Goal: Transaction & Acquisition: Purchase product/service

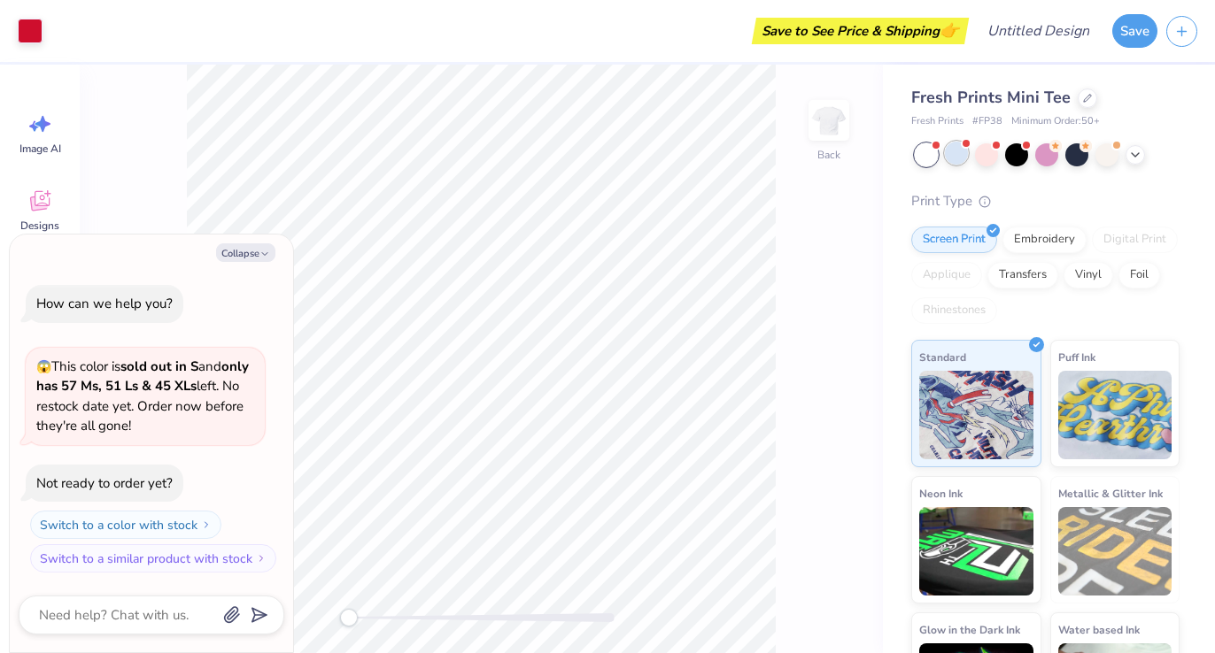
click at [960, 148] on div at bounding box center [956, 153] width 23 height 23
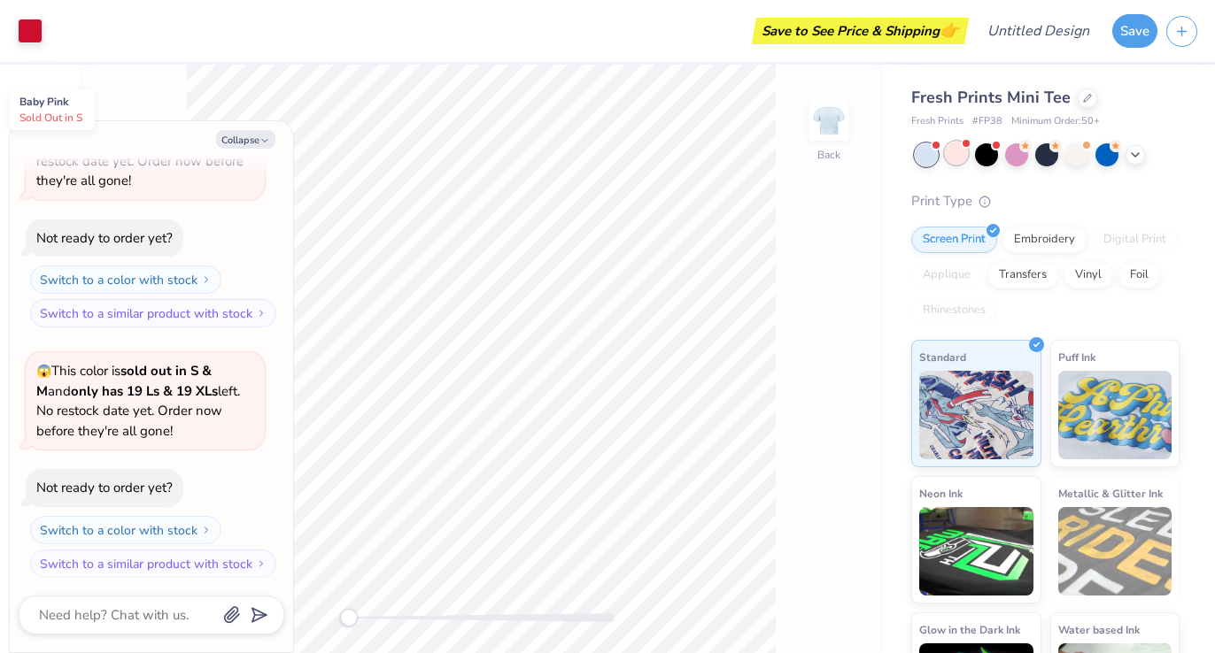
click at [961, 155] on div at bounding box center [956, 153] width 23 height 23
click at [1017, 158] on div at bounding box center [1016, 153] width 23 height 23
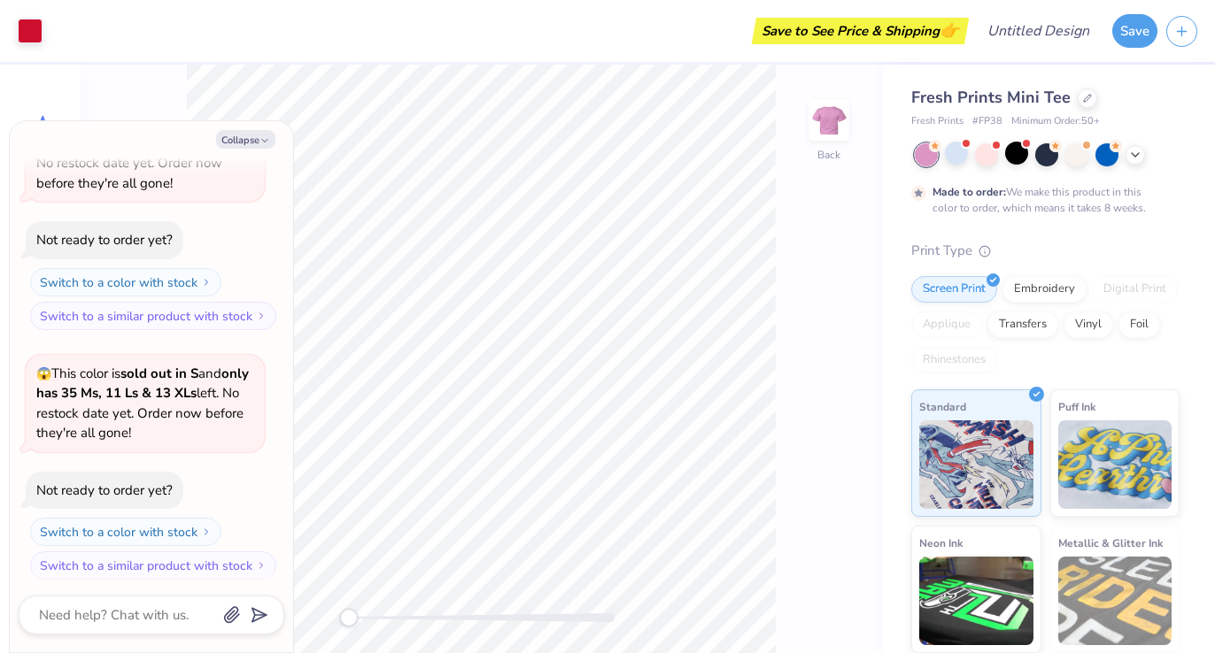
scroll to position [526, 0]
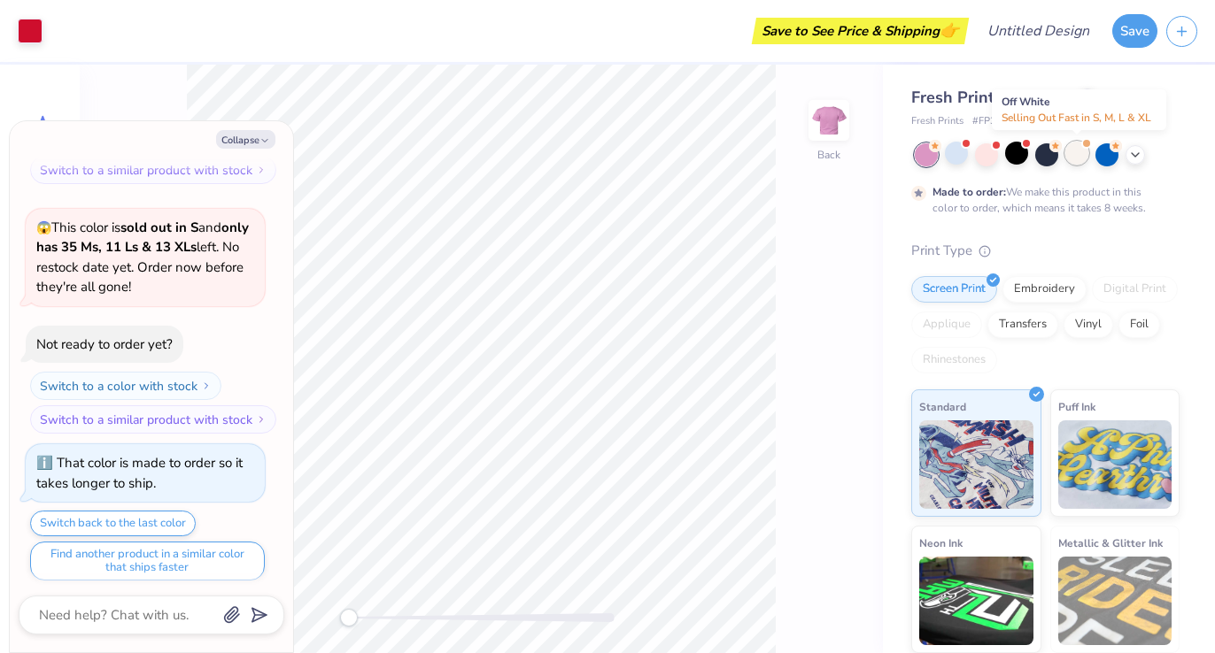
click at [1071, 155] on div at bounding box center [1076, 153] width 23 height 23
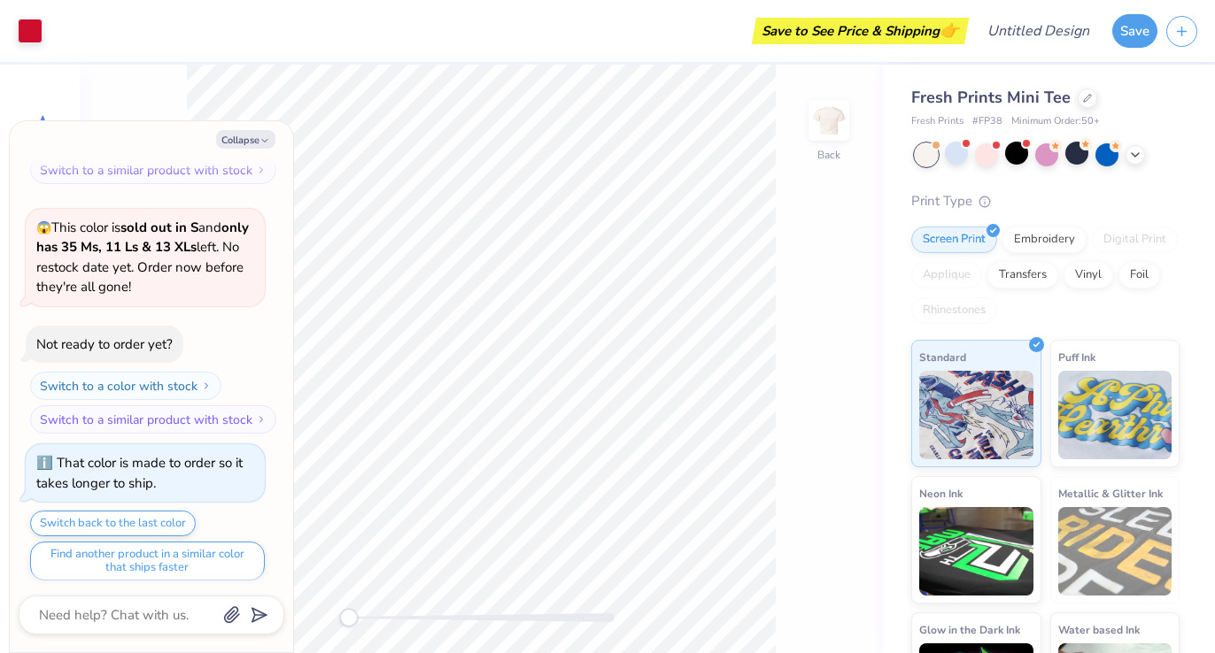
scroll to position [841, 0]
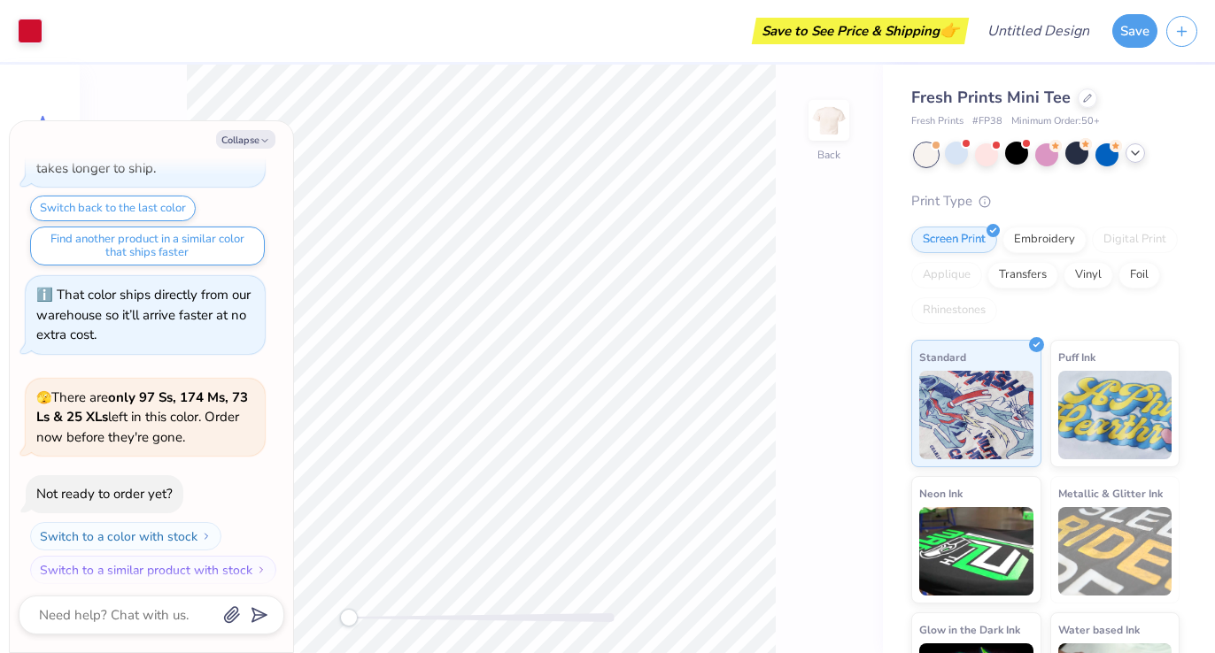
click at [1139, 155] on icon at bounding box center [1135, 153] width 14 height 14
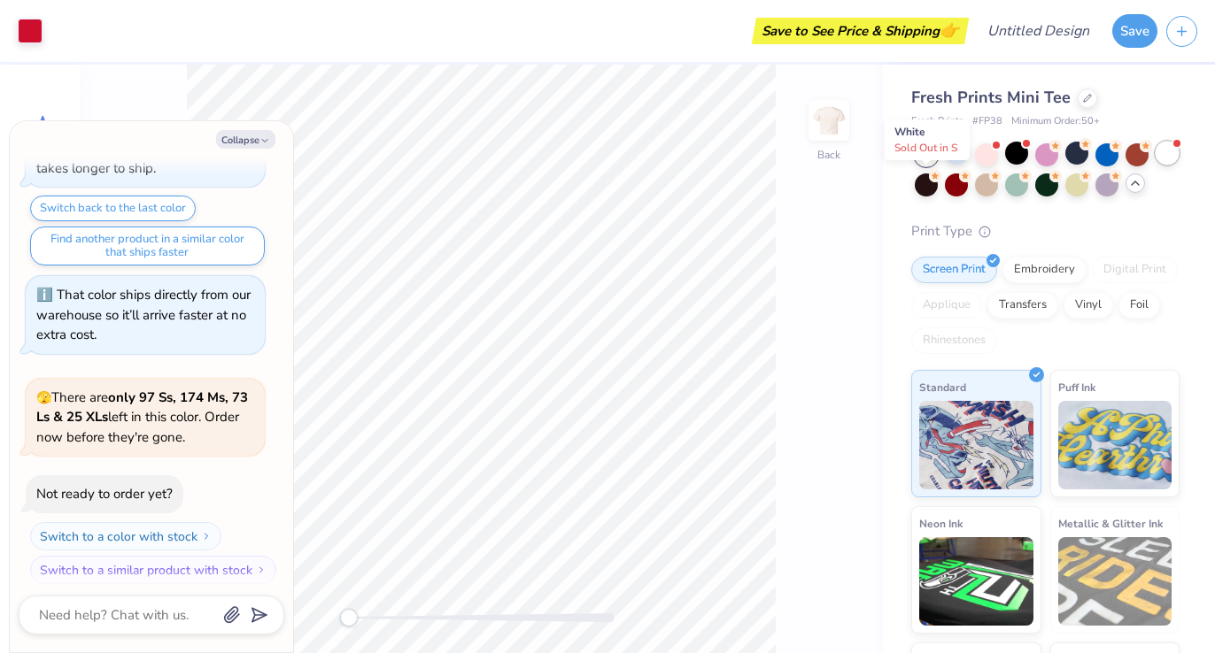
click at [1155, 165] on div at bounding box center [1166, 153] width 23 height 23
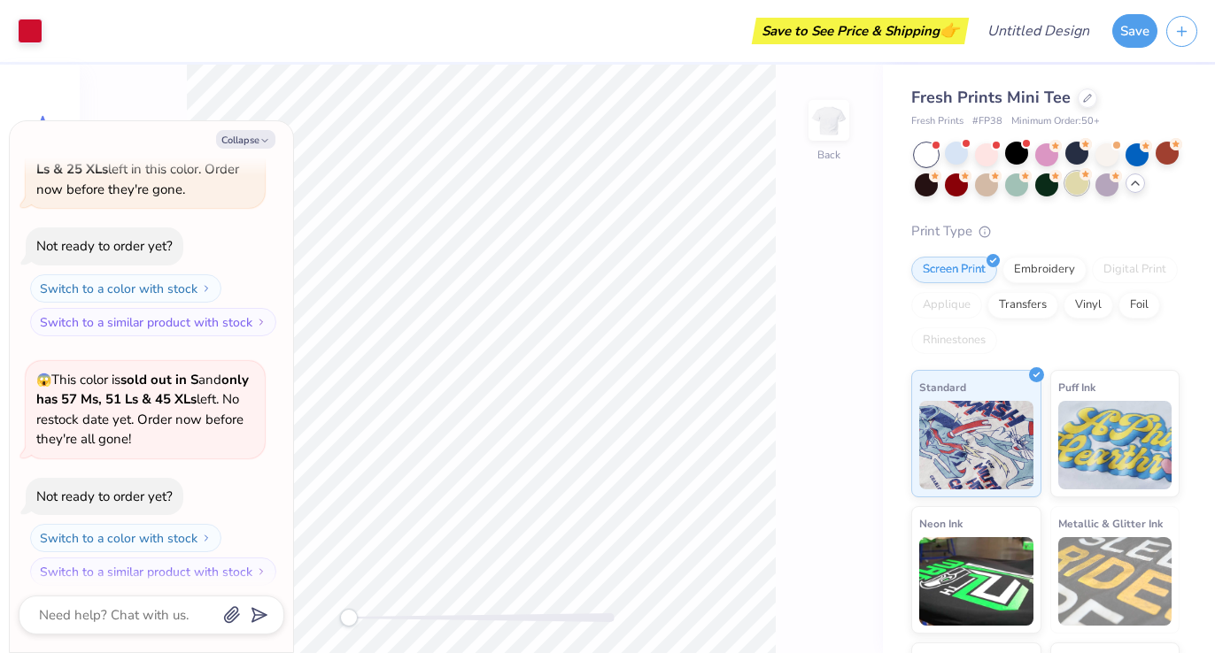
click at [1088, 184] on div at bounding box center [1076, 183] width 23 height 23
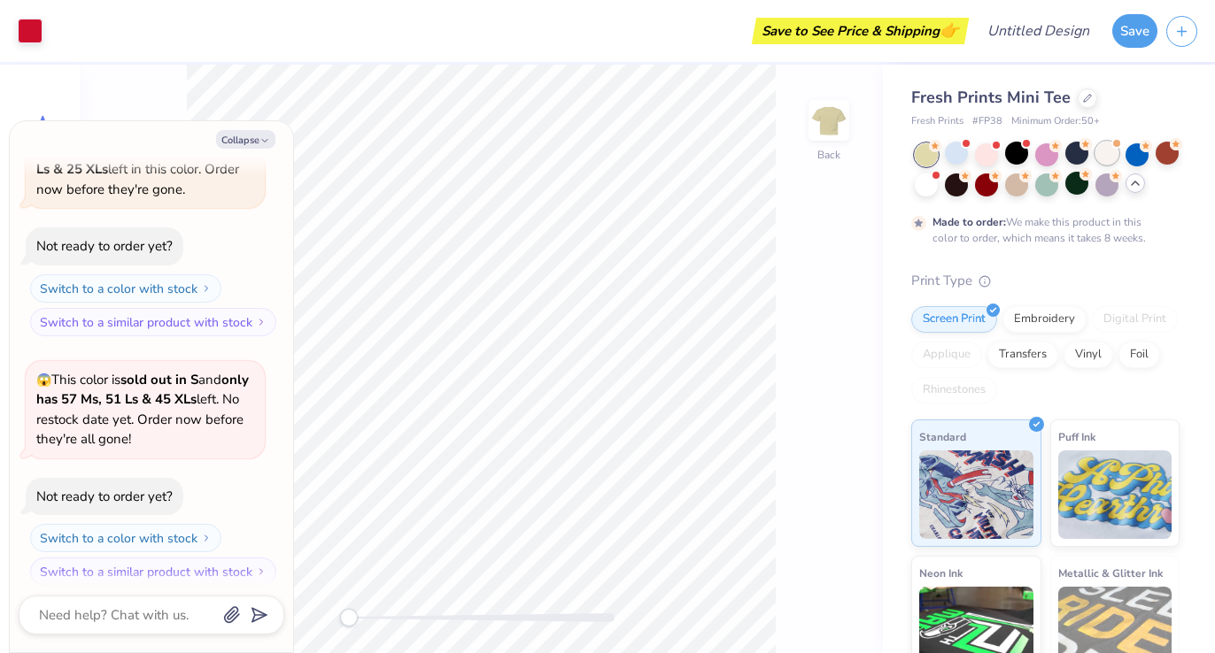
scroll to position [1235, 0]
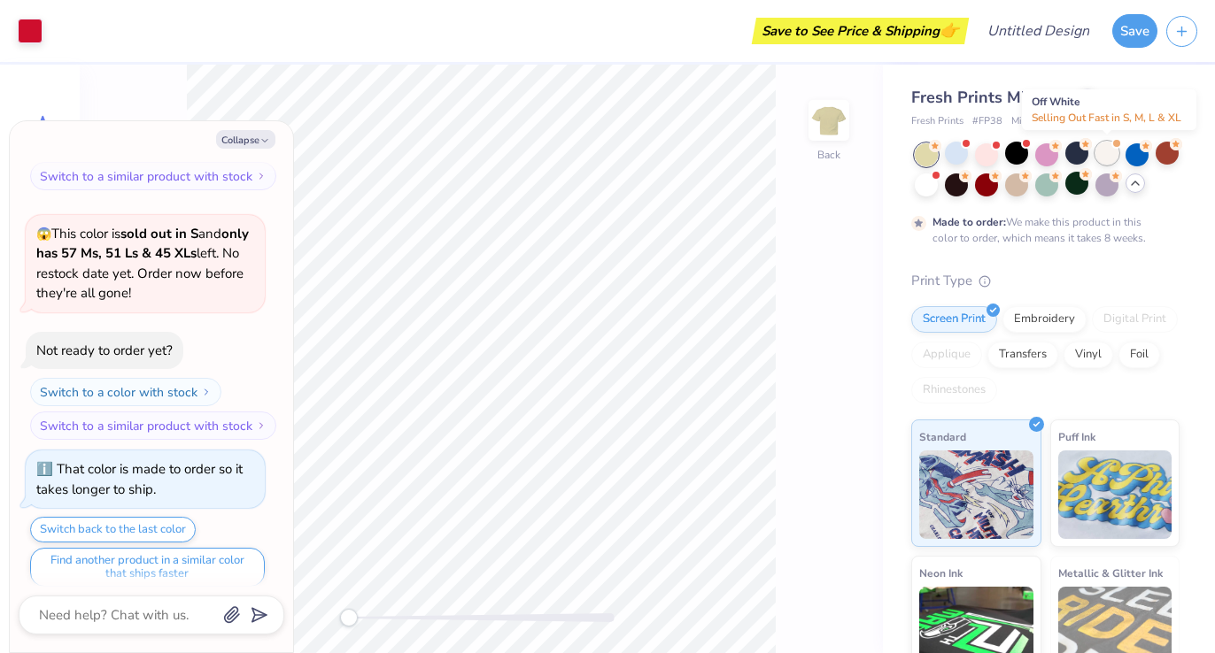
click at [1102, 156] on div at bounding box center [1106, 153] width 23 height 23
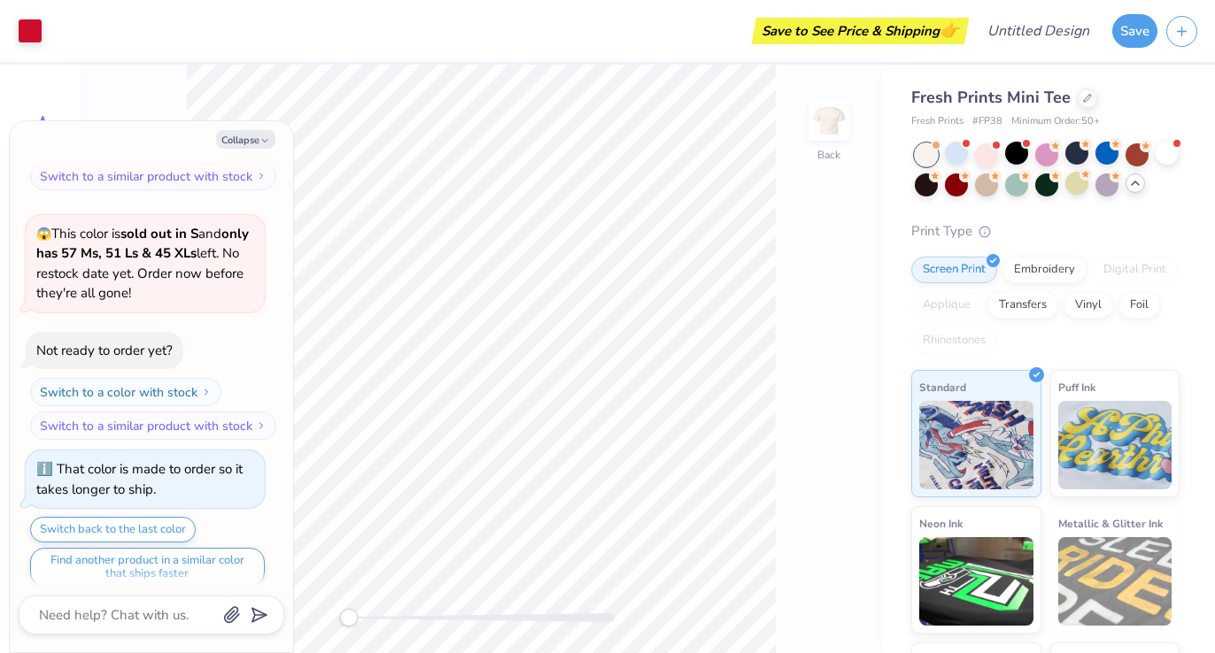
scroll to position [1550, 0]
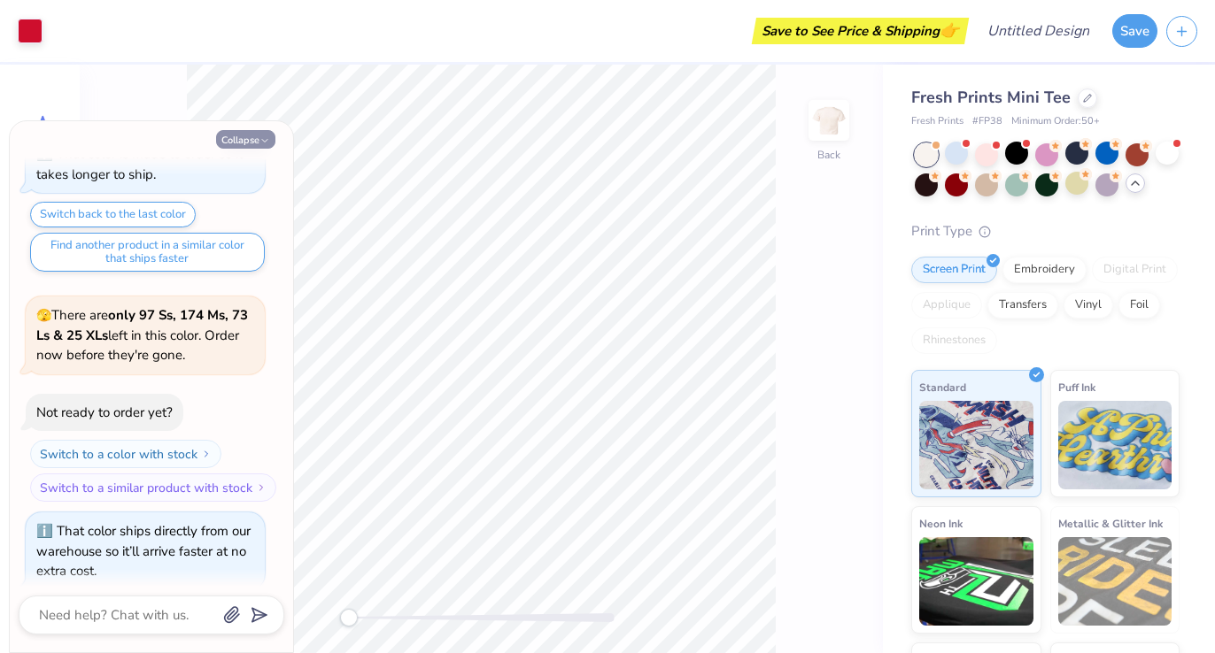
click at [265, 135] on icon "button" at bounding box center [264, 140] width 11 height 11
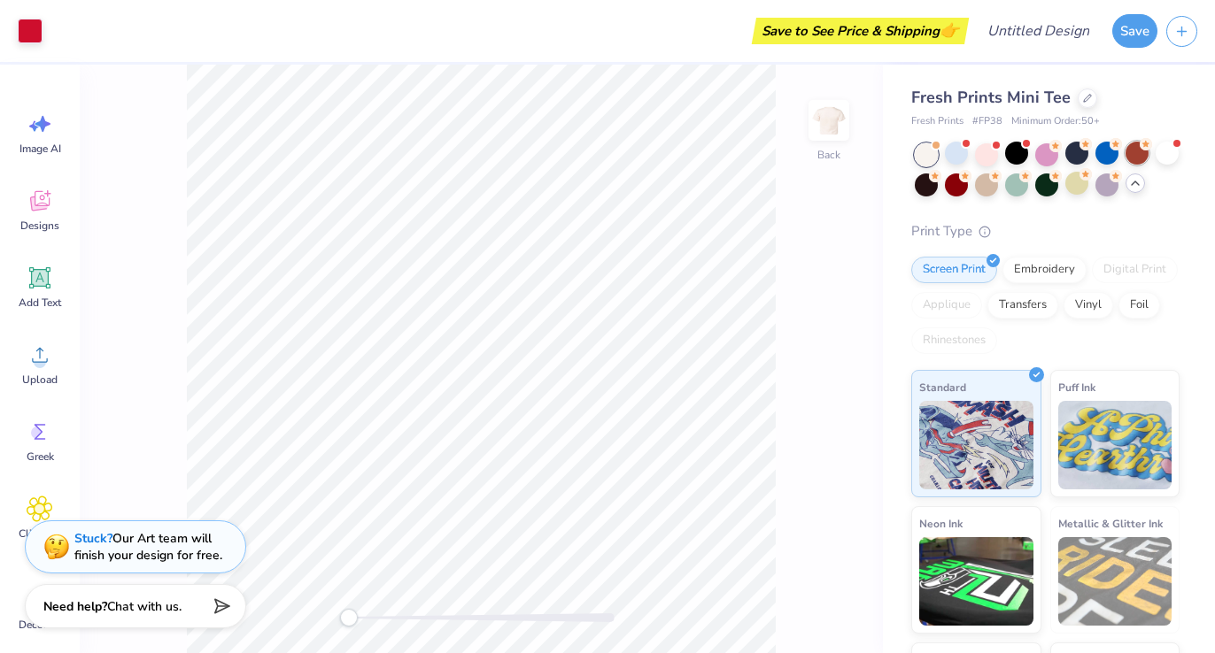
click at [1141, 154] on div at bounding box center [1136, 153] width 23 height 23
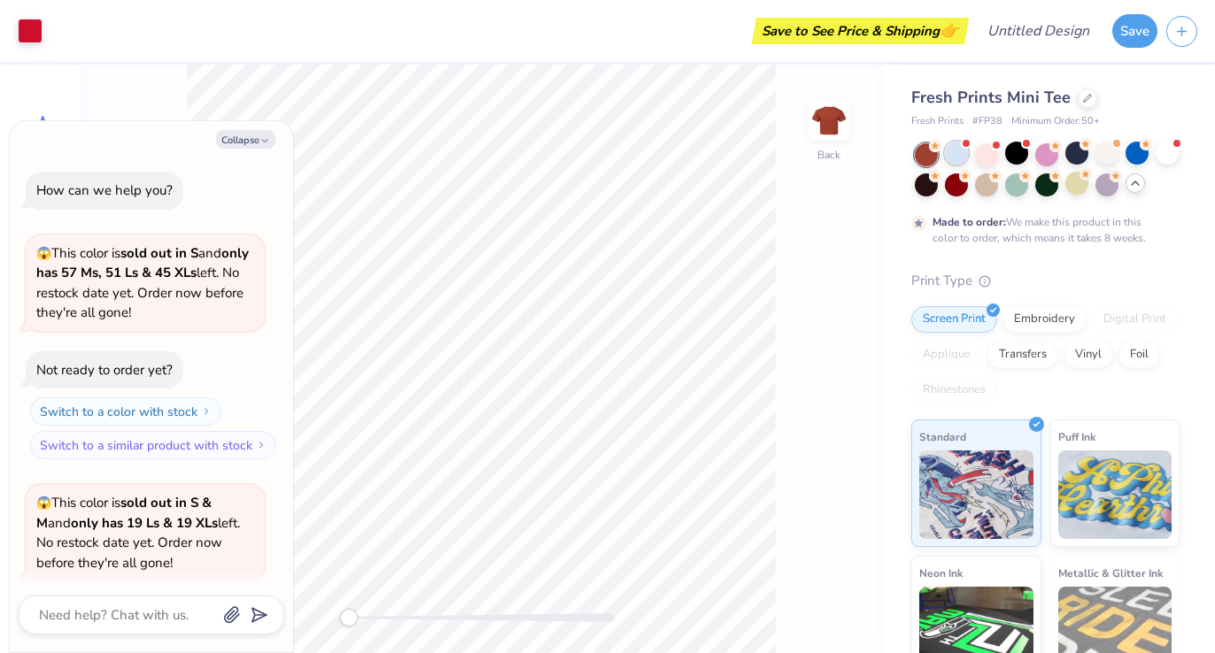
scroll to position [1696, 0]
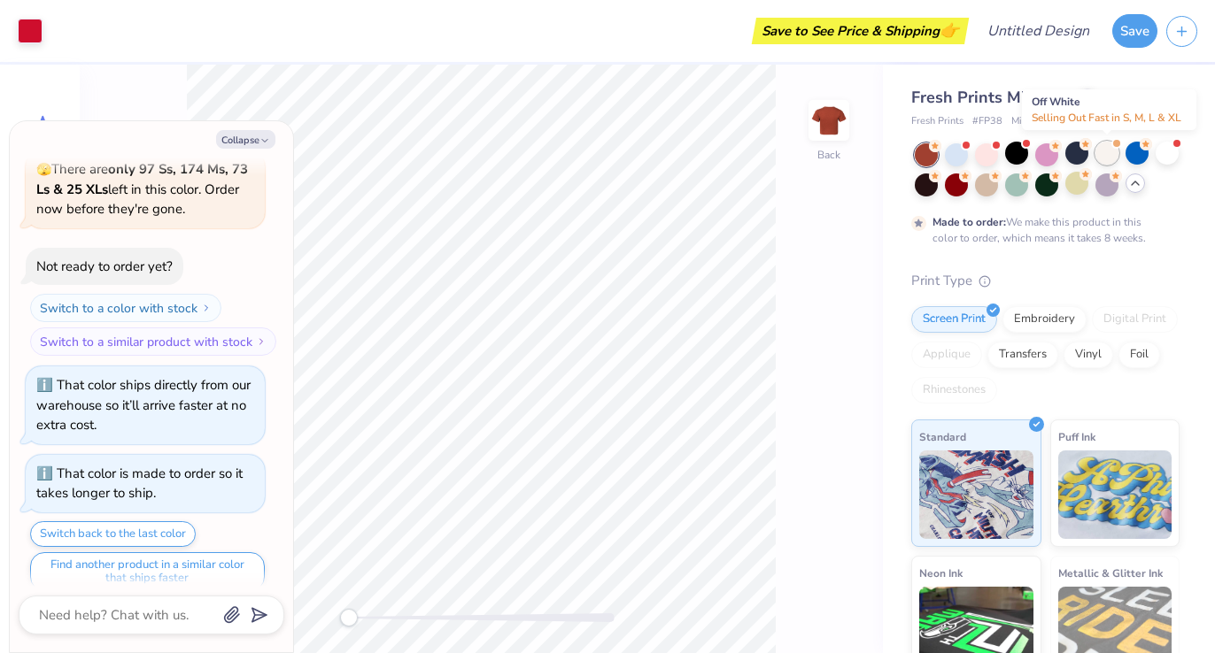
click at [1101, 152] on div at bounding box center [1106, 153] width 23 height 23
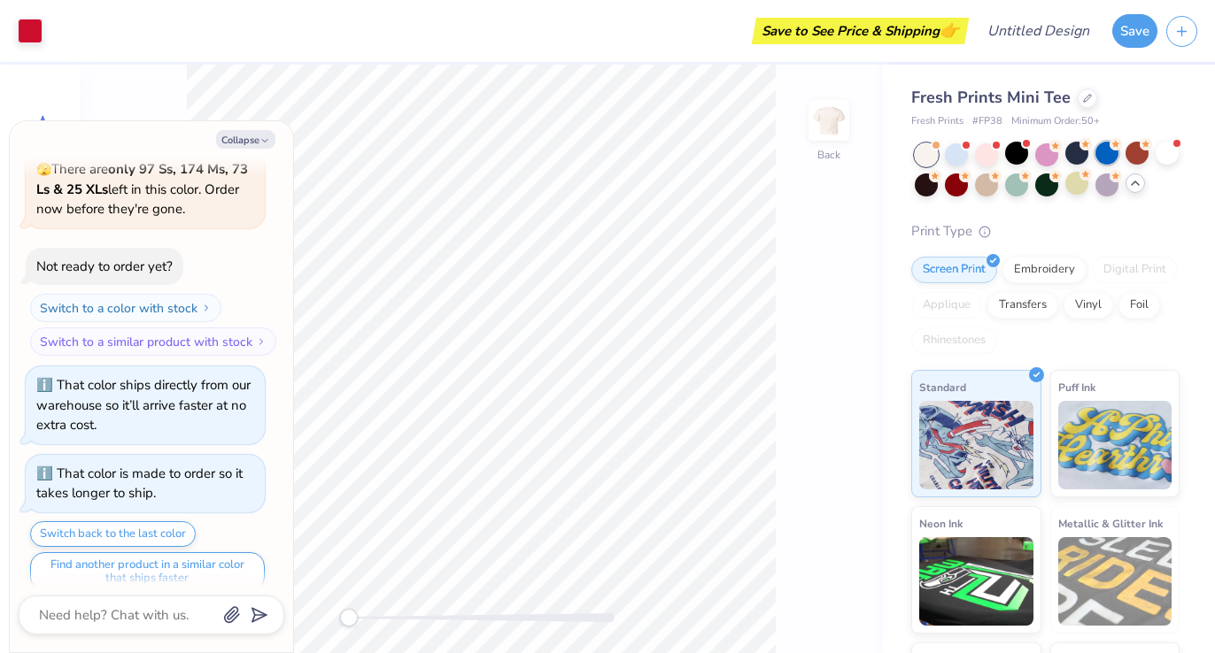
scroll to position [2011, 0]
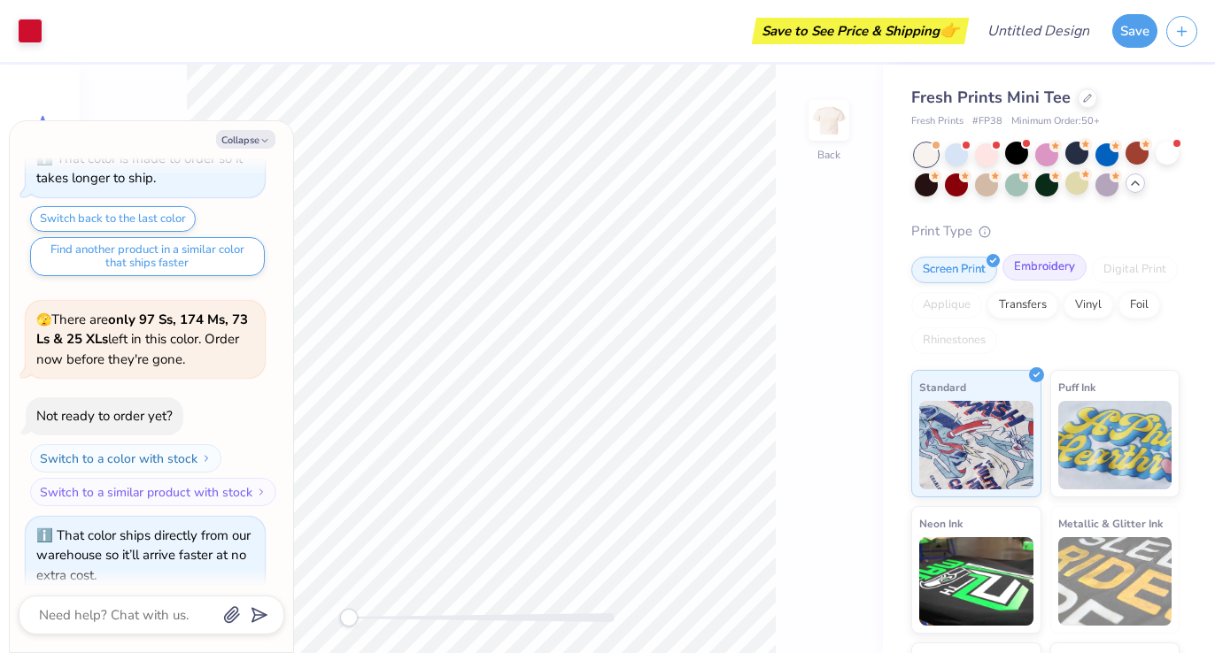
click at [1039, 281] on div "Embroidery" at bounding box center [1044, 267] width 84 height 27
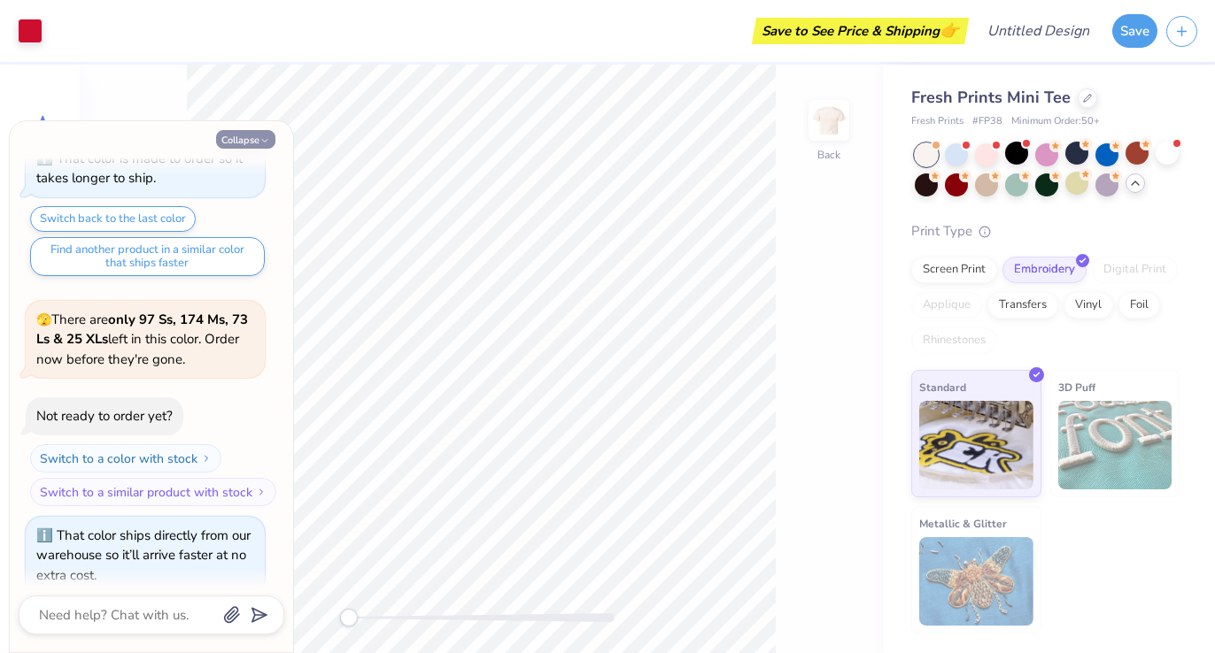
click at [240, 136] on button "Collapse" at bounding box center [245, 139] width 59 height 19
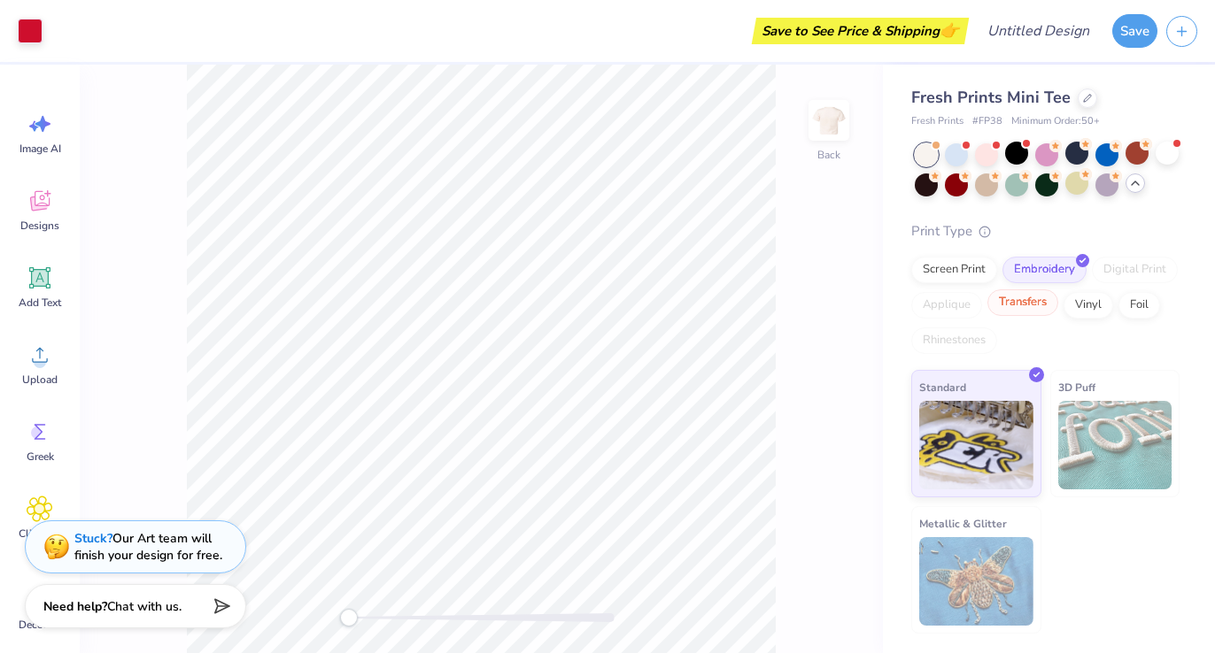
scroll to position [6, 0]
click at [957, 281] on div "Screen Print" at bounding box center [954, 267] width 86 height 27
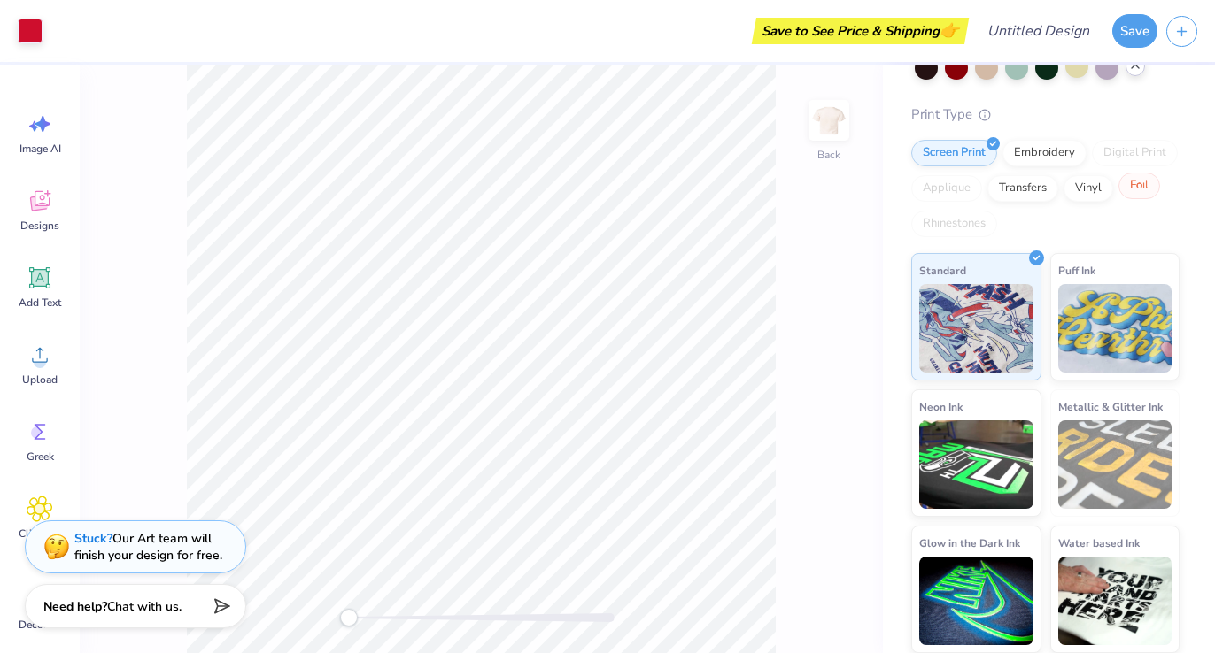
scroll to position [143, 0]
click at [1074, 302] on img at bounding box center [1115, 325] width 114 height 89
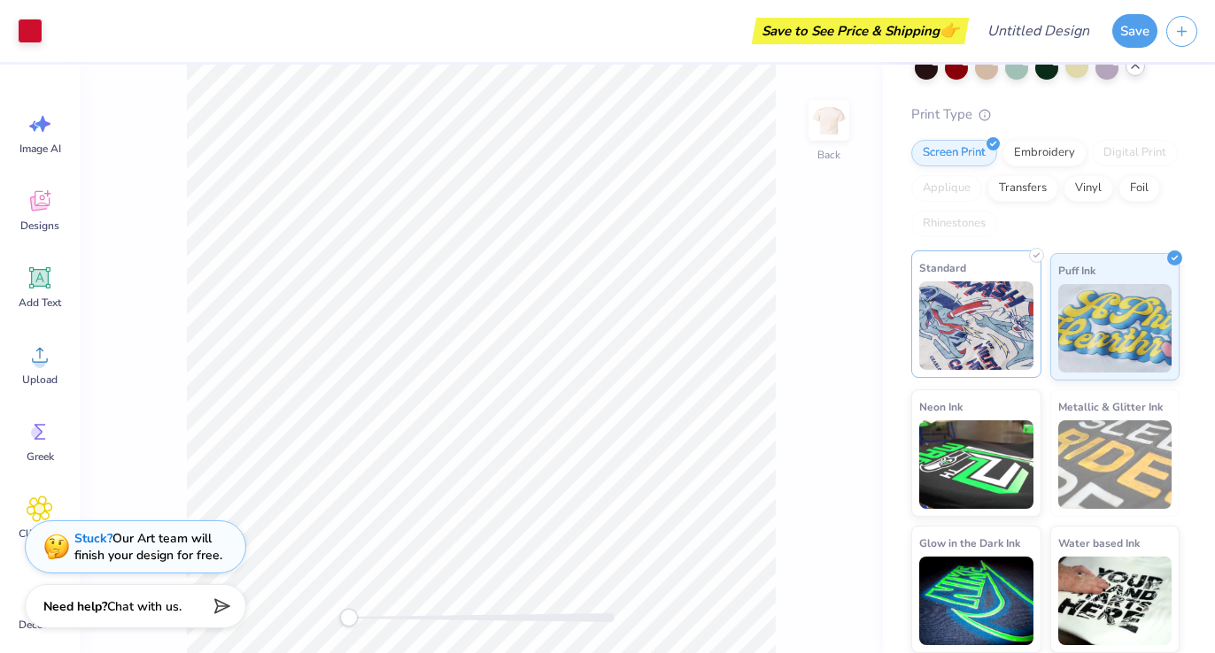
click at [1008, 306] on img at bounding box center [976, 325] width 114 height 89
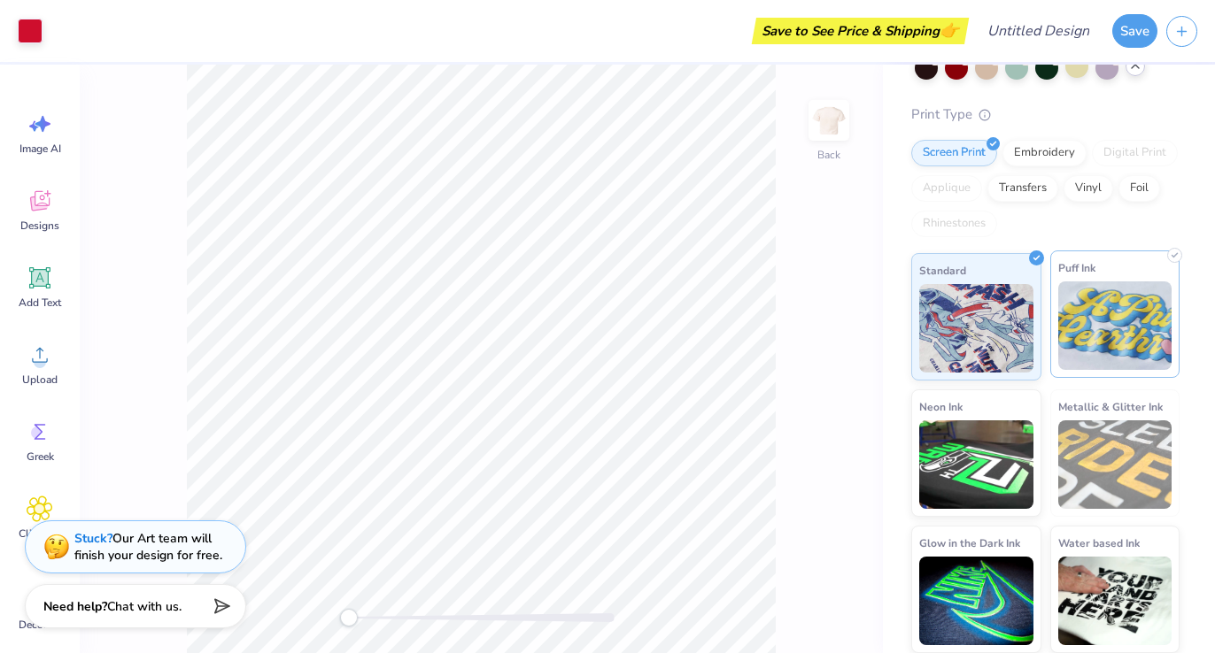
click at [1090, 320] on img at bounding box center [1115, 325] width 114 height 89
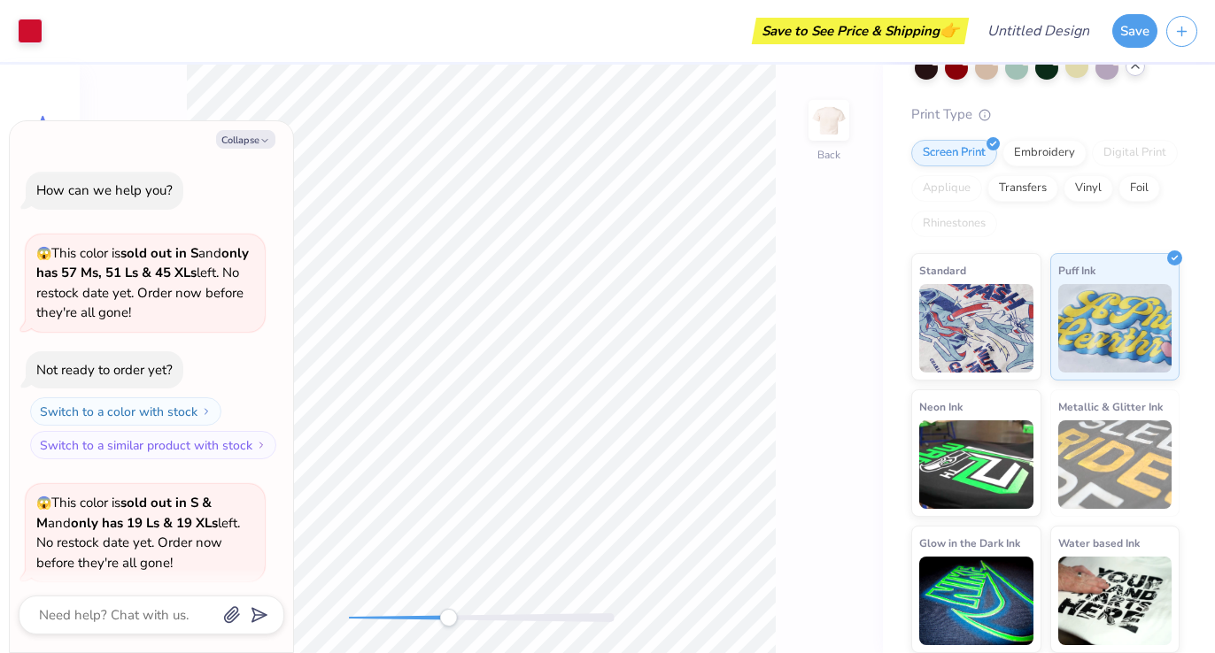
scroll to position [2117, 0]
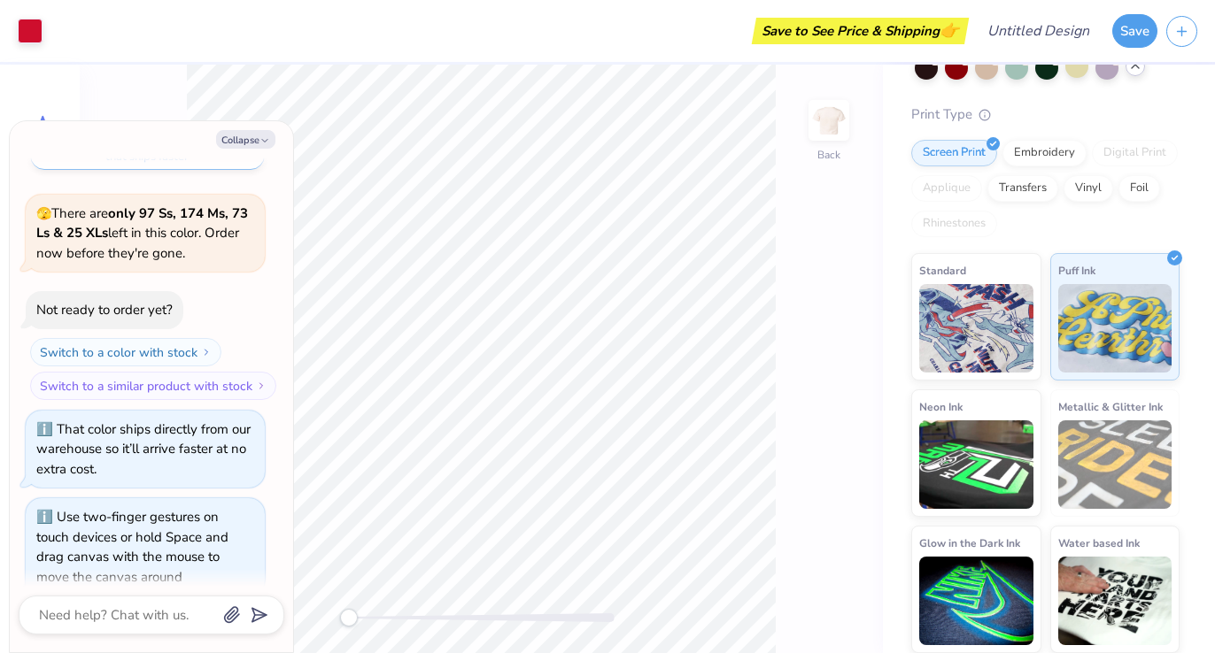
click at [313, 616] on div "Back" at bounding box center [481, 359] width 803 height 589
click at [258, 144] on button "Collapse" at bounding box center [245, 139] width 59 height 19
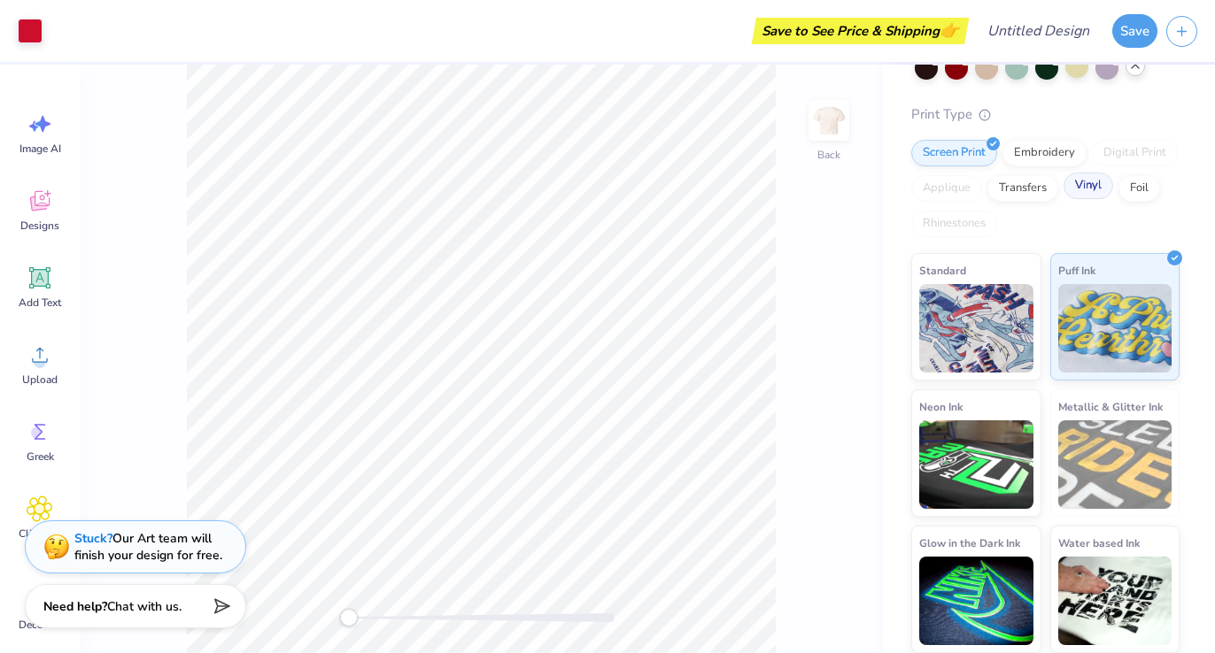
scroll to position [143, 0]
click at [1127, 34] on button "Save" at bounding box center [1134, 29] width 45 height 34
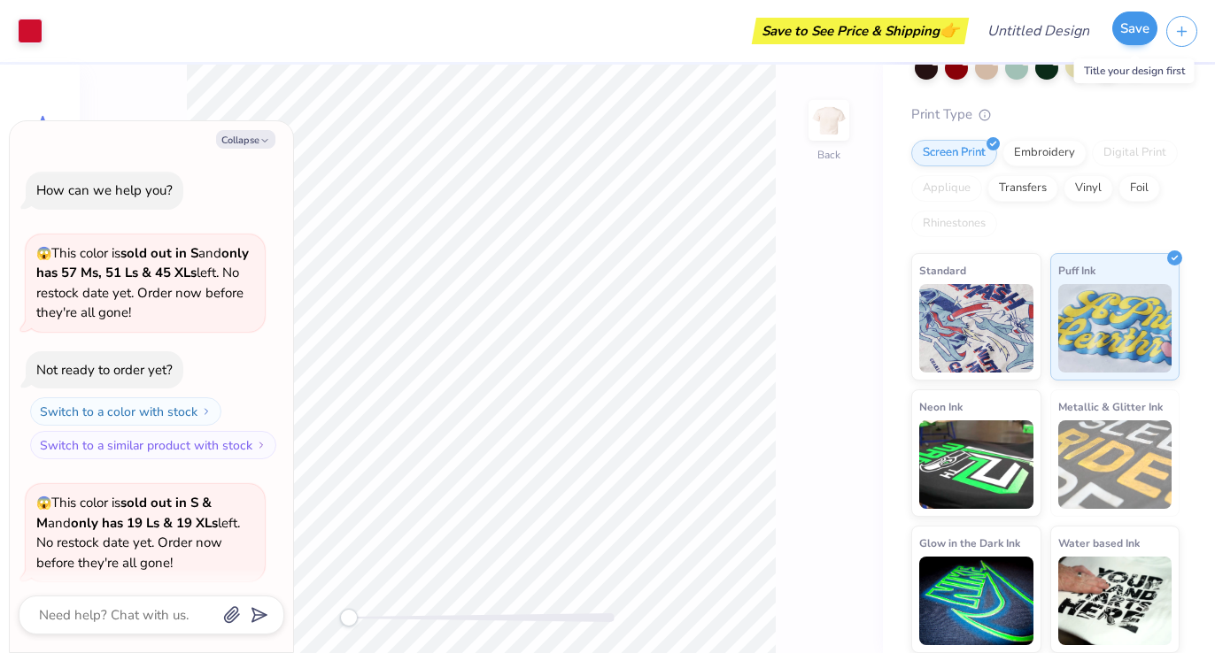
scroll to position [2165, 0]
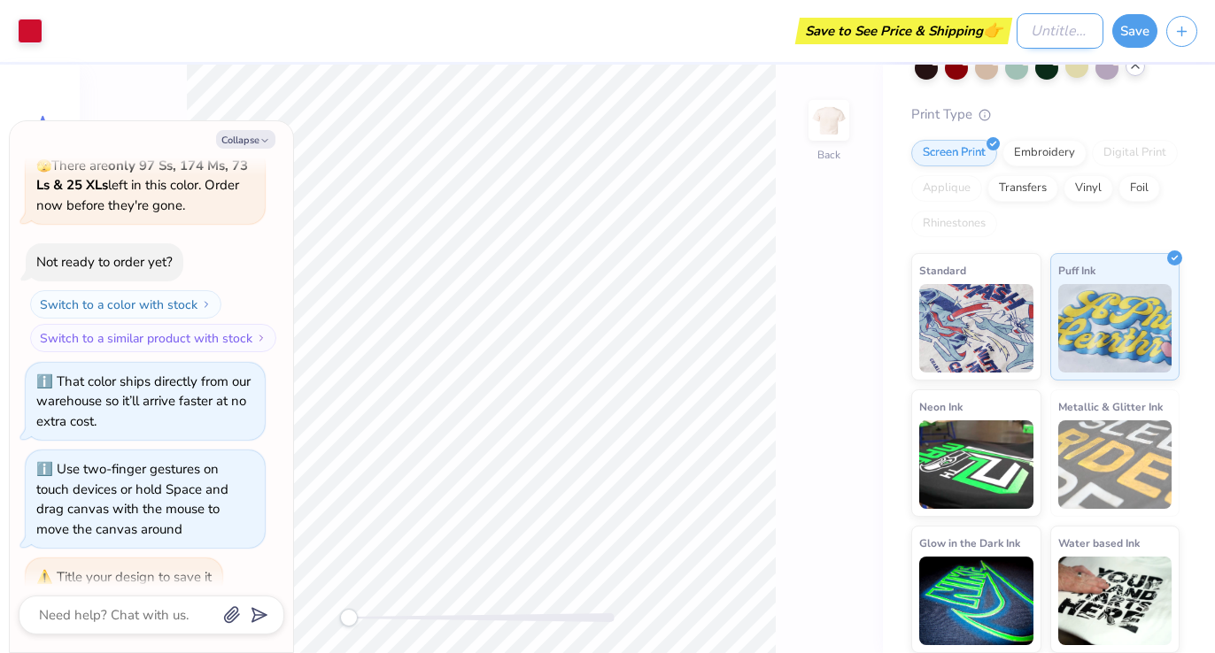
type textarea "x"
click at [1044, 39] on input "Design Title" at bounding box center [1059, 30] width 87 height 35
type input "h"
type textarea "x"
type input "hs"
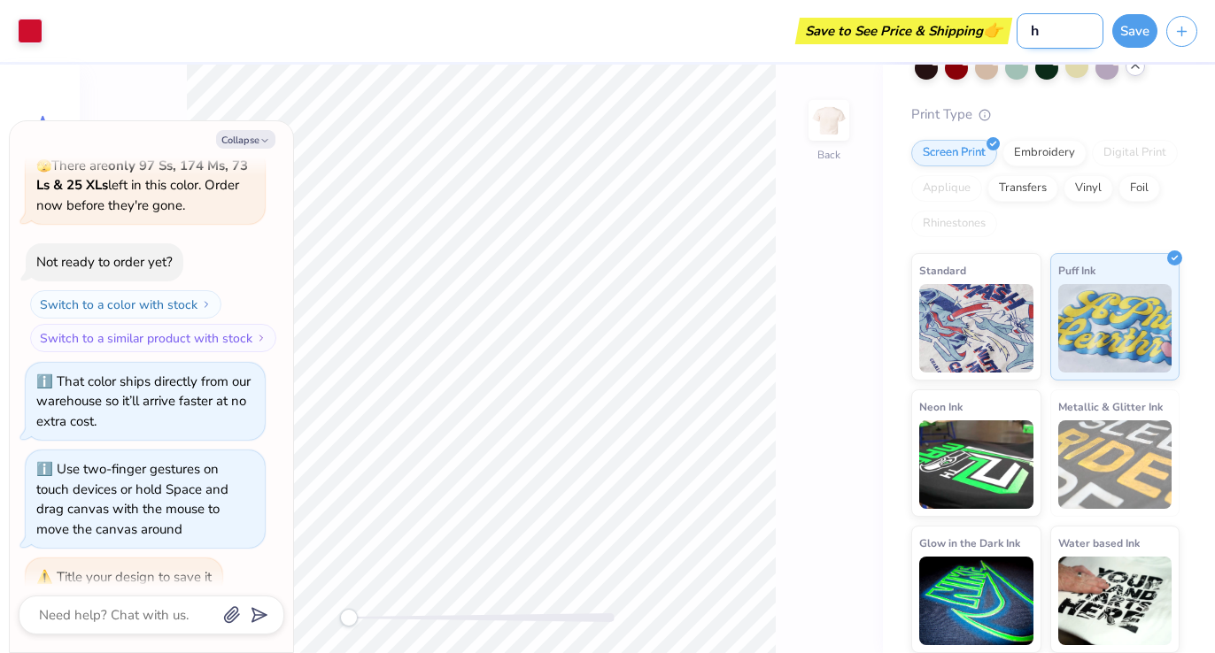
type textarea "x"
type input "hsa"
type textarea "x"
type input "hs"
type textarea "x"
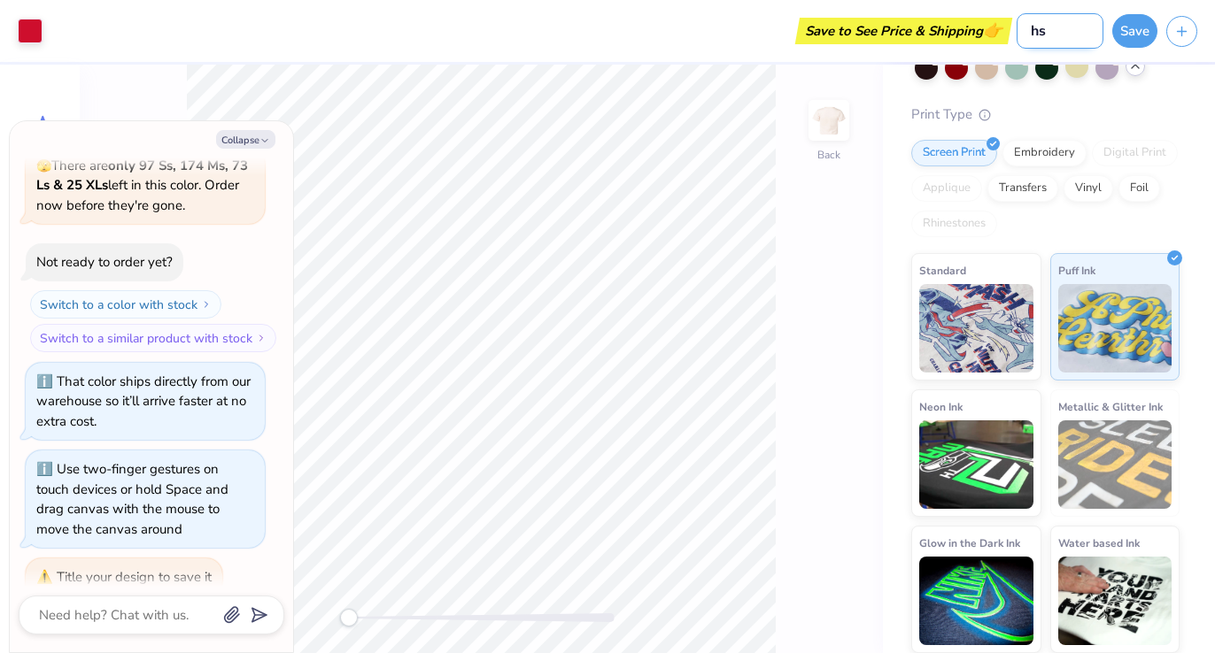
type input "h"
type textarea "x"
type input "s"
type textarea "x"
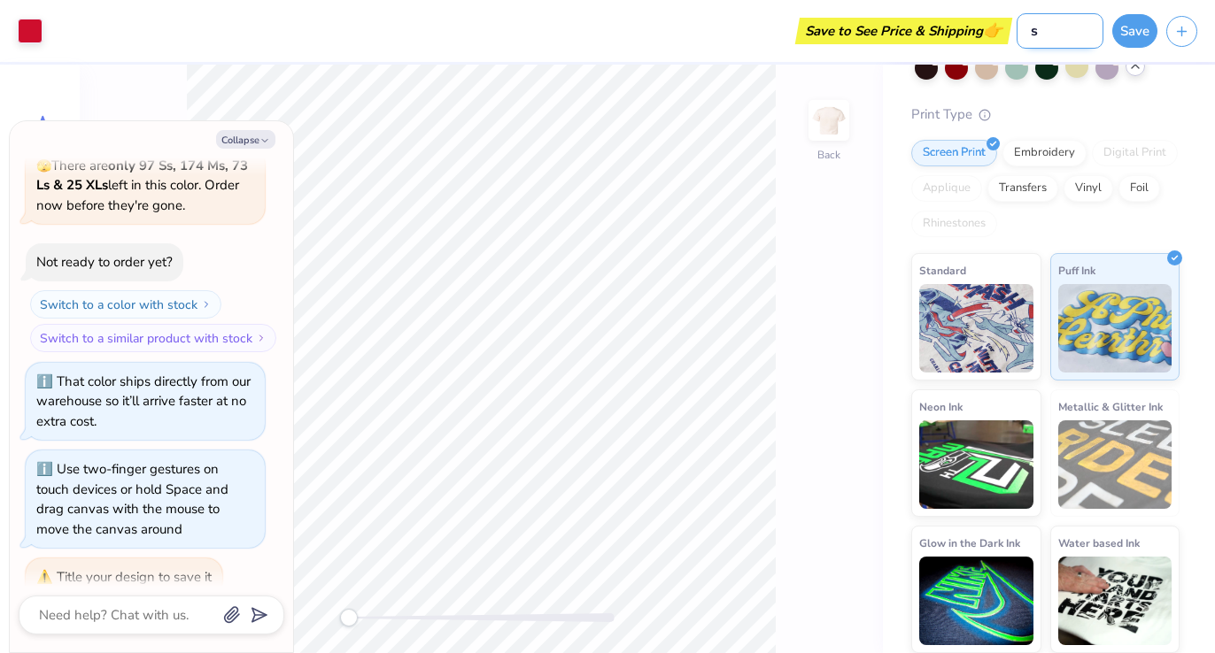
type input "sh"
type textarea "x"
type input "shi"
type textarea "x"
type input "shir"
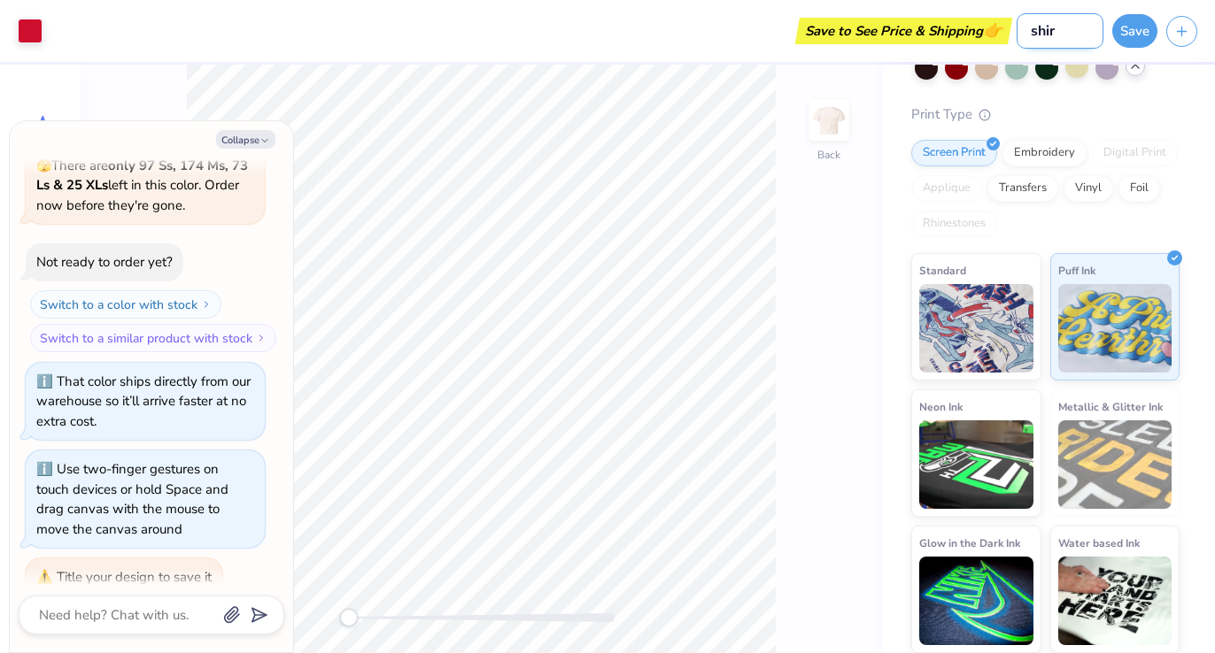
type textarea "x"
type input "shirt"
type textarea "x"
type input "shirt"
click at [1113, 35] on button "Save" at bounding box center [1134, 29] width 45 height 34
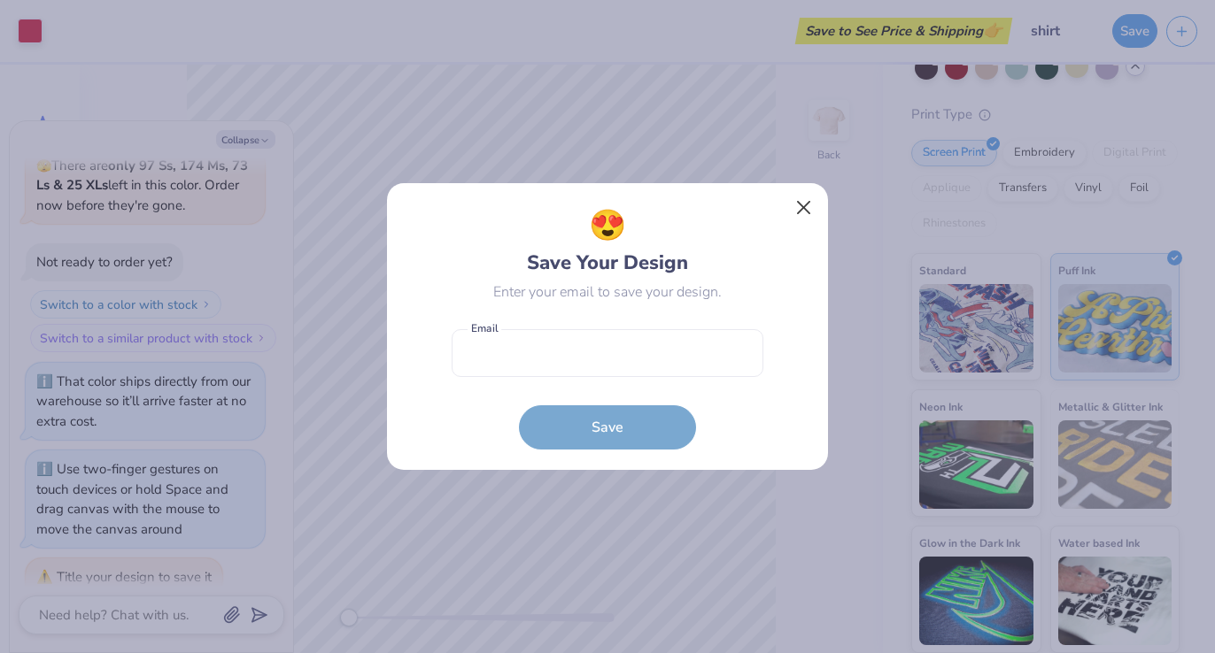
click at [800, 214] on button "Close" at bounding box center [804, 208] width 34 height 34
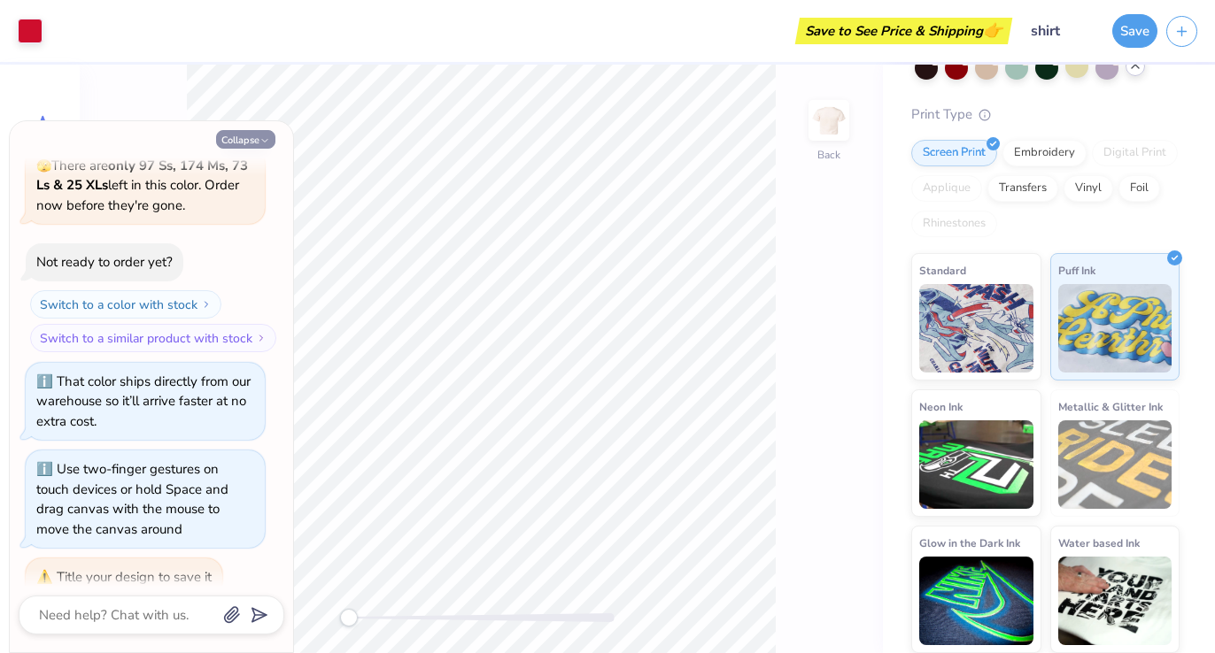
click at [249, 138] on button "Collapse" at bounding box center [245, 139] width 59 height 19
type textarea "x"
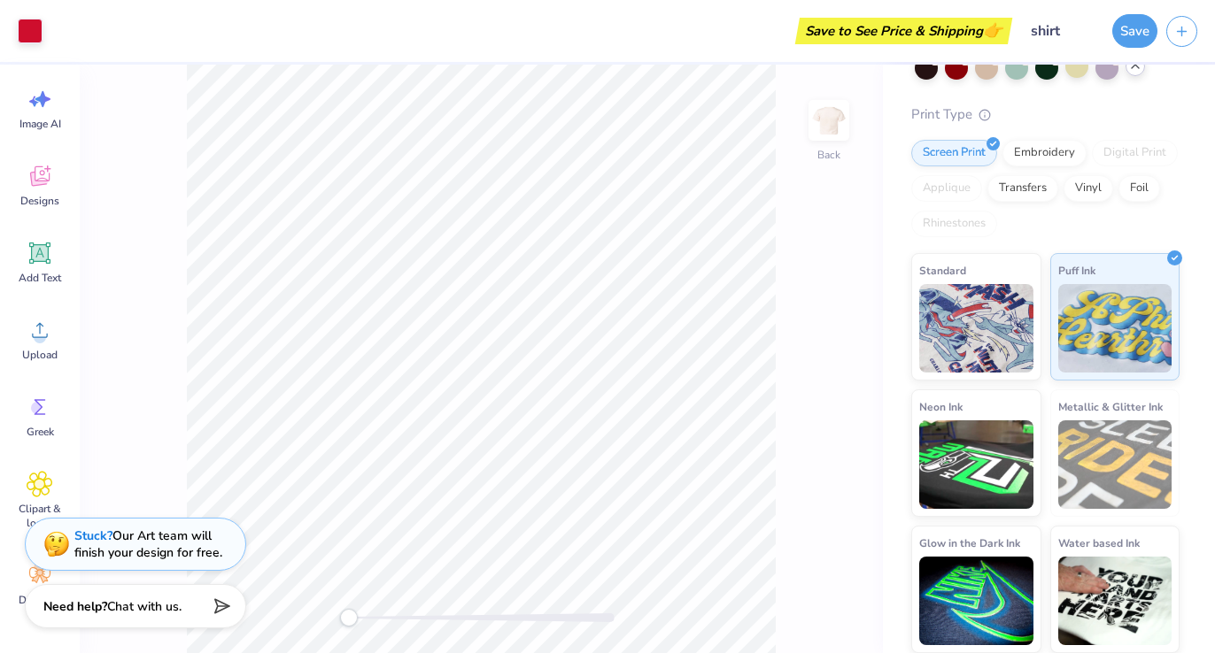
scroll to position [25, 0]
click at [27, 578] on icon at bounding box center [40, 575] width 27 height 27
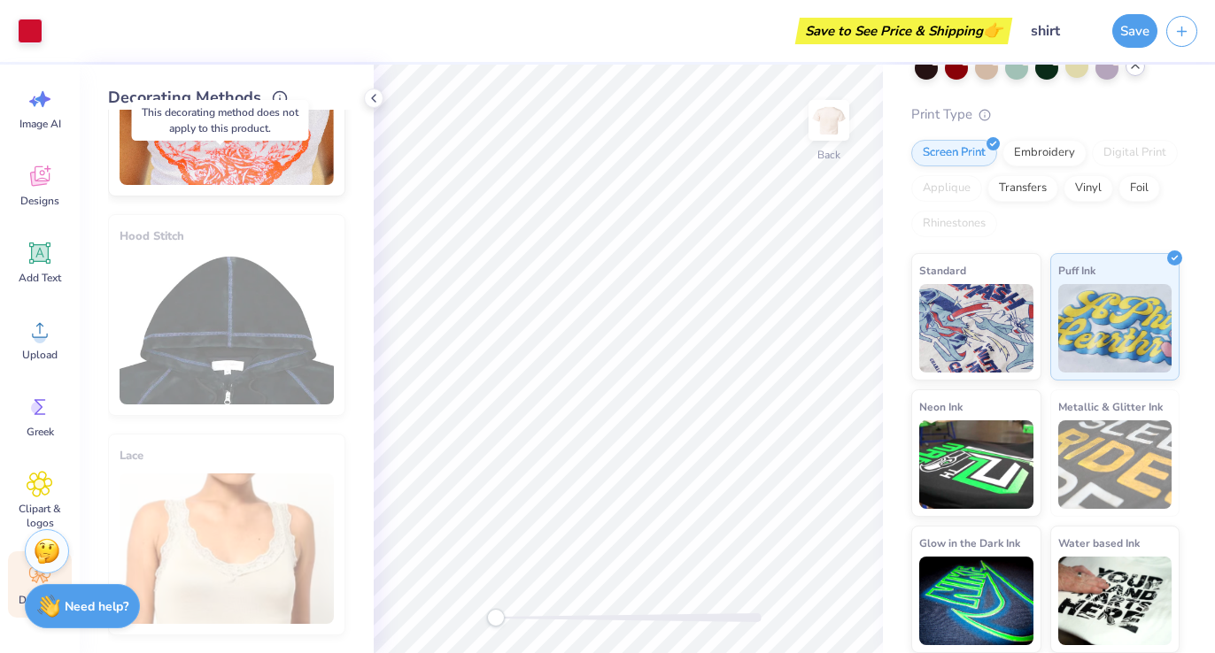
scroll to position [1066, 0]
click at [256, 458] on ul "Neckline: 1 Rosette Neckline: 3 Rosettes Neckline: 5 Rosettes" at bounding box center [226, 513] width 237 height 262
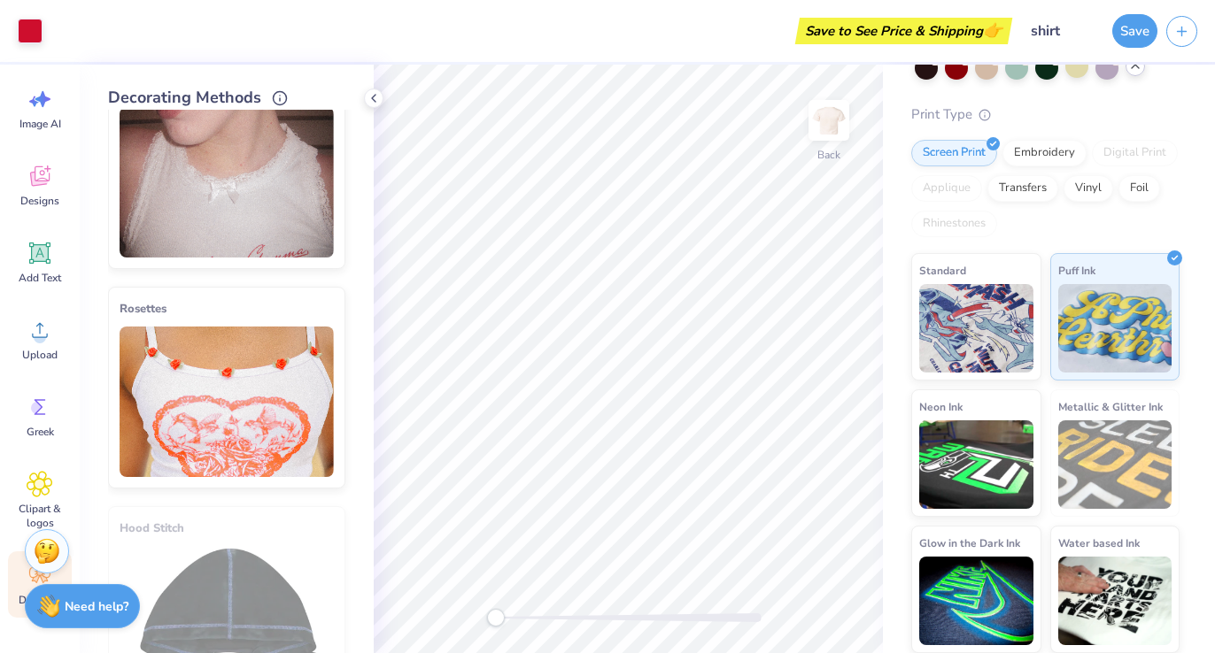
scroll to position [583, 0]
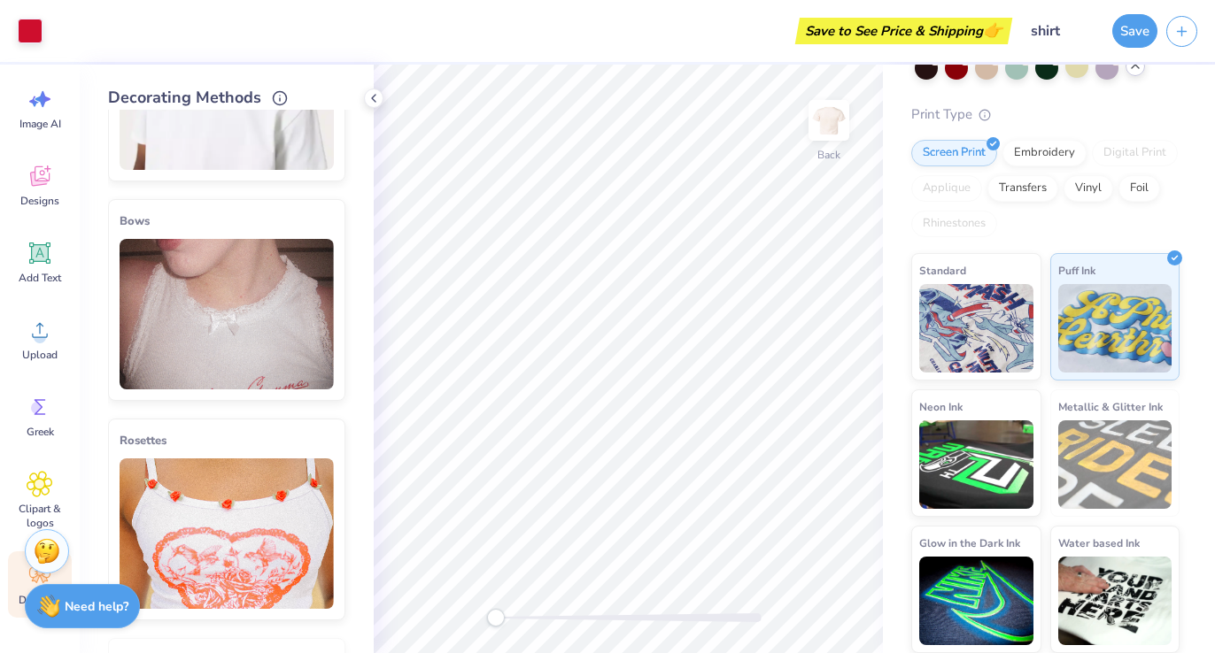
click at [221, 290] on img at bounding box center [227, 314] width 214 height 150
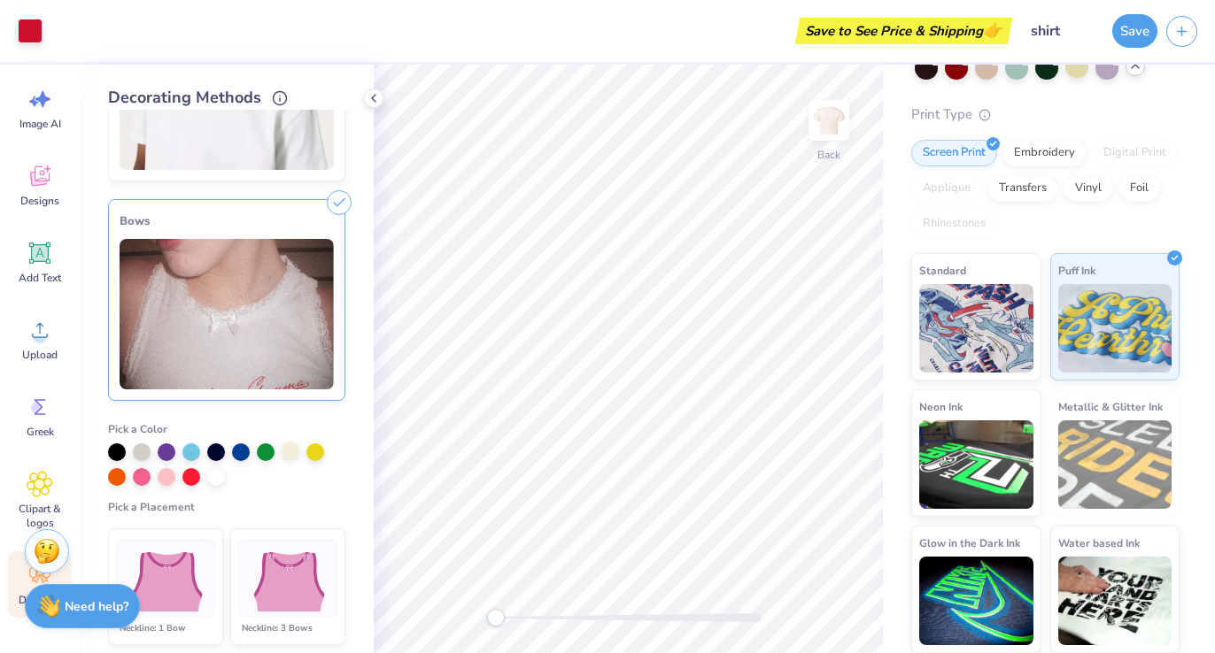
click at [291, 451] on div at bounding box center [290, 451] width 18 height 18
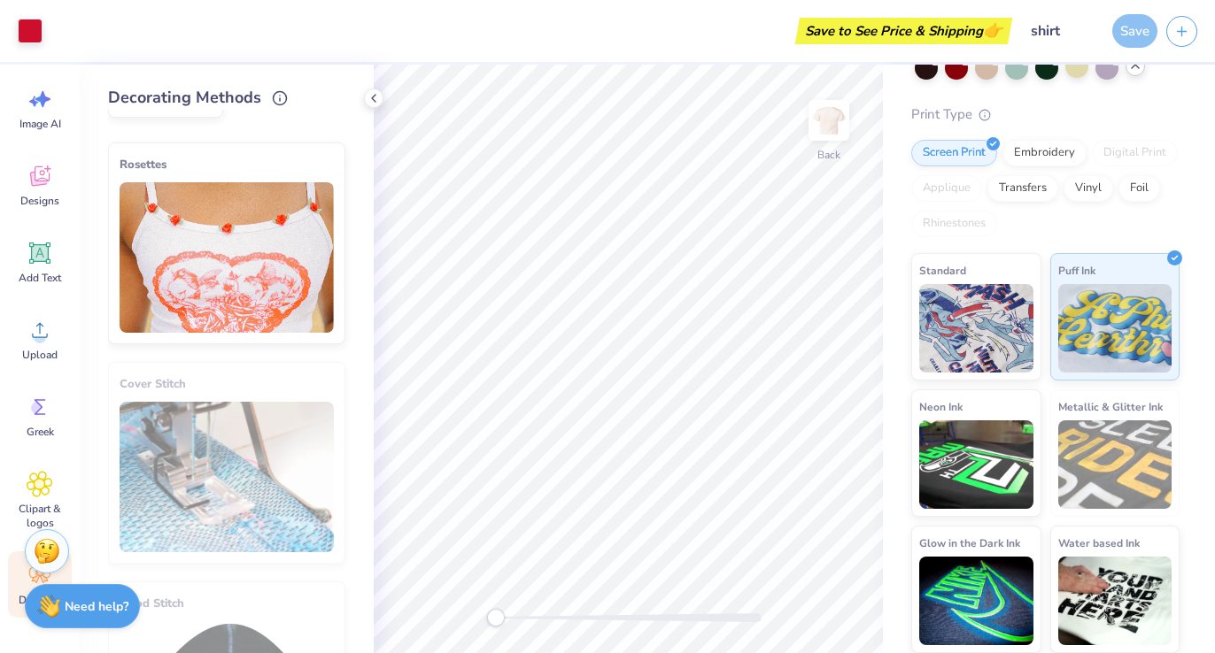
click at [335, 145] on line at bounding box center [339, 149] width 8 height 8
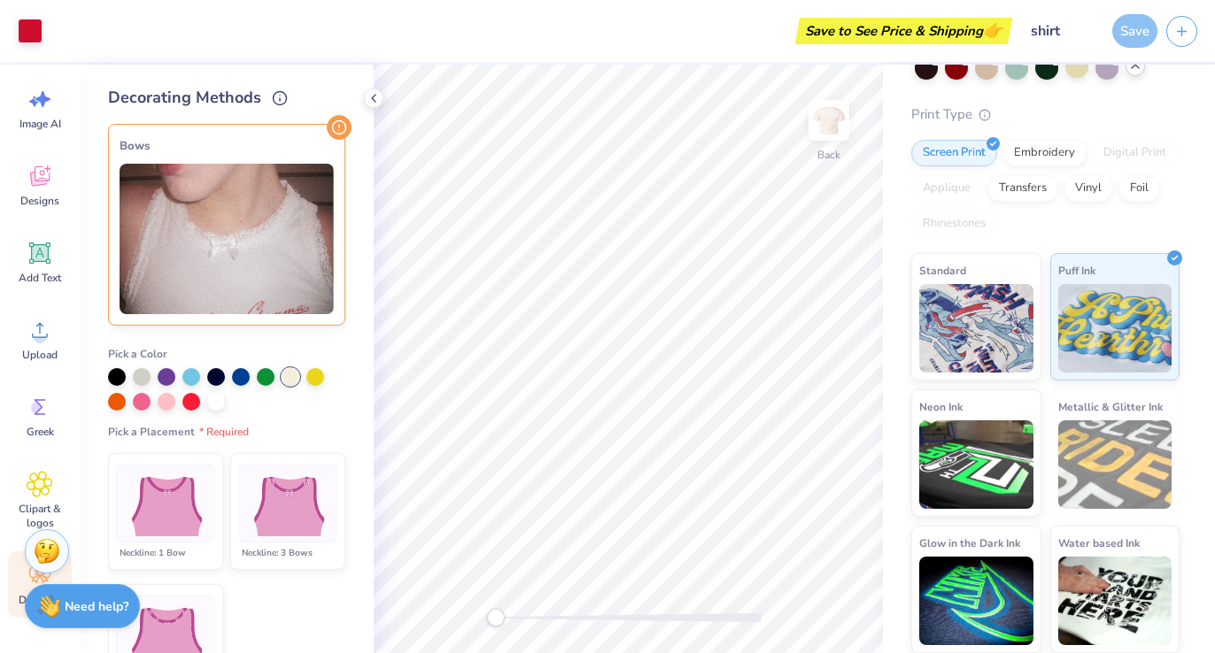
scroll to position [0, 0]
click at [327, 122] on icon at bounding box center [339, 127] width 25 height 25
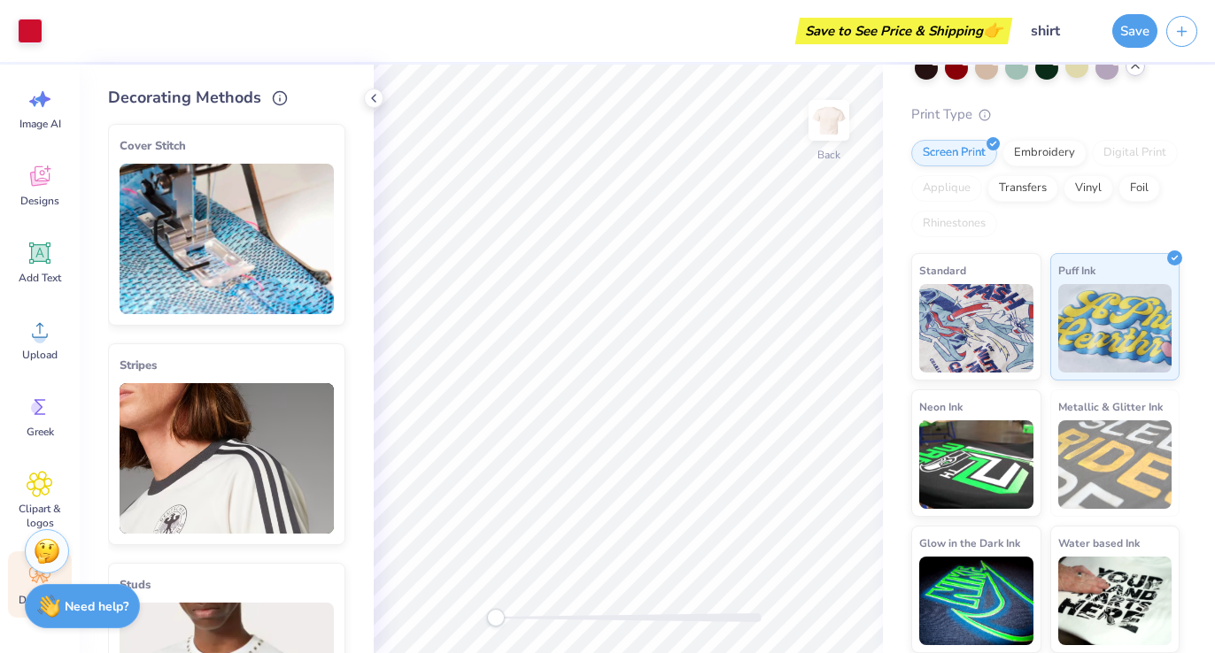
scroll to position [143, 0]
click at [1128, 71] on icon at bounding box center [1135, 66] width 14 height 14
click at [374, 99] on icon at bounding box center [373, 98] width 14 height 14
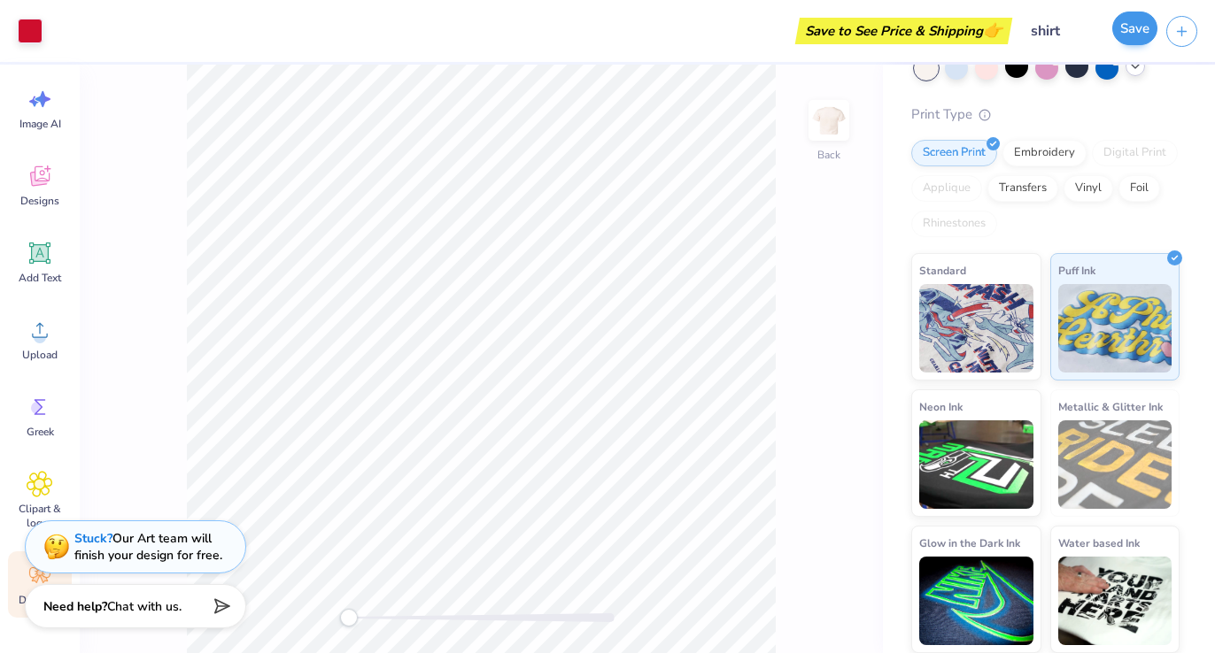
click at [1134, 43] on button "Save" at bounding box center [1134, 29] width 45 height 34
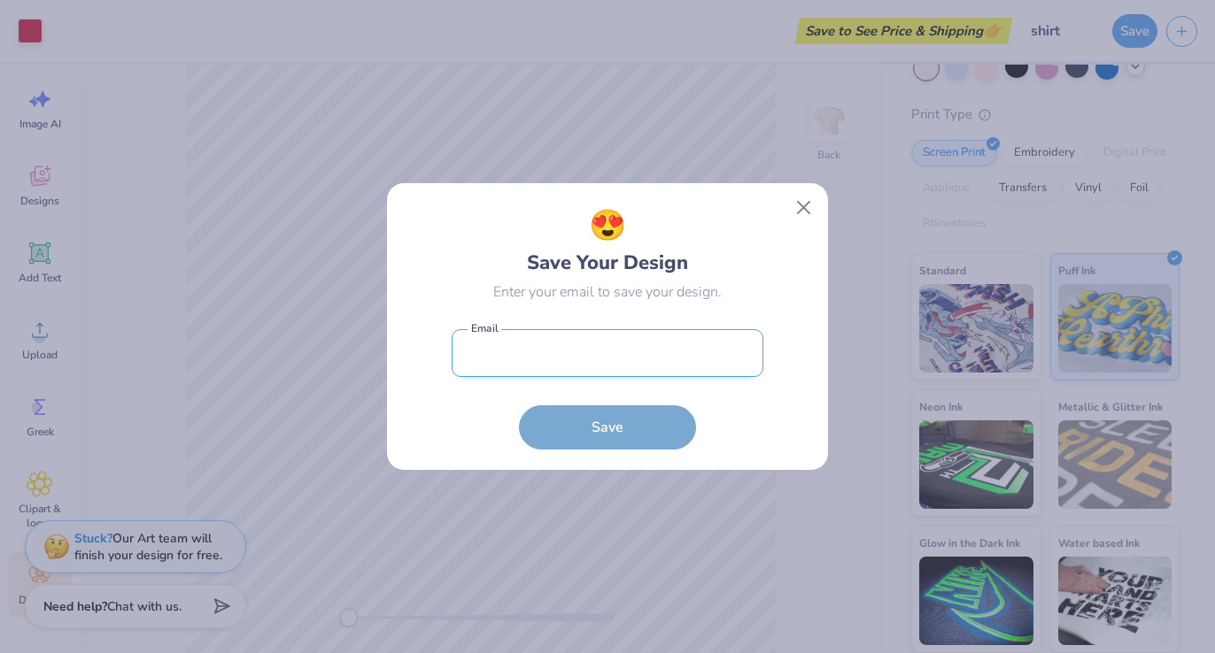
click at [612, 339] on input "email" at bounding box center [607, 353] width 312 height 49
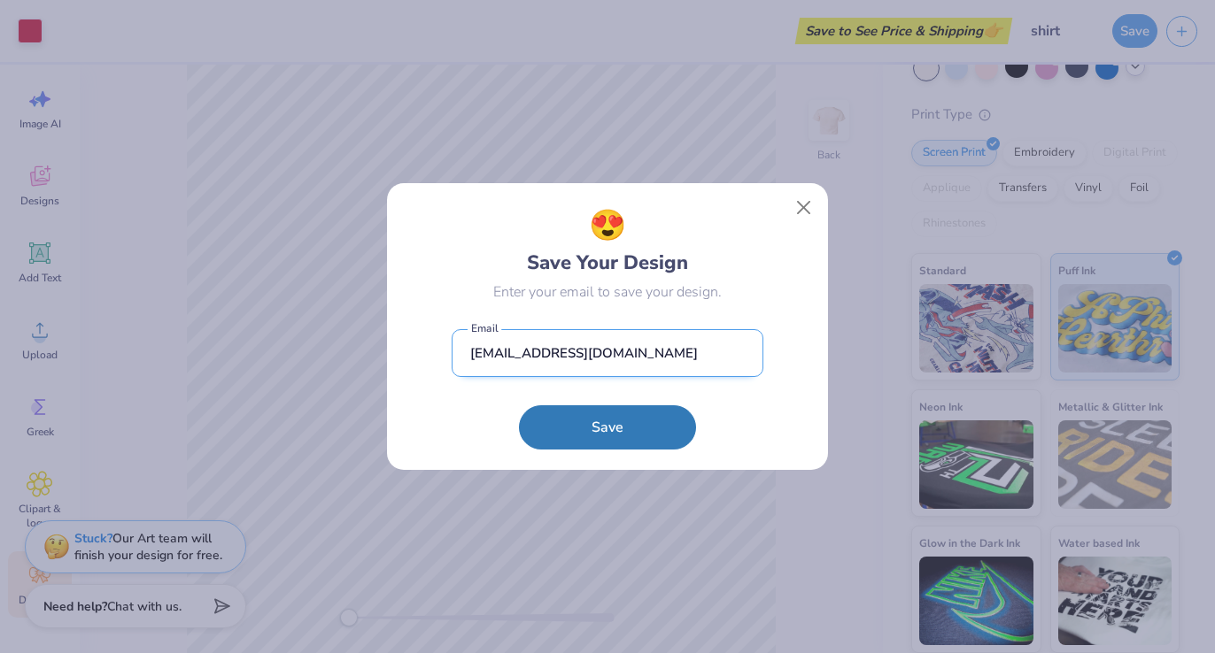
type input "taylahballestrin1@outlook.com"
click at [607, 428] on button "Save" at bounding box center [607, 427] width 177 height 44
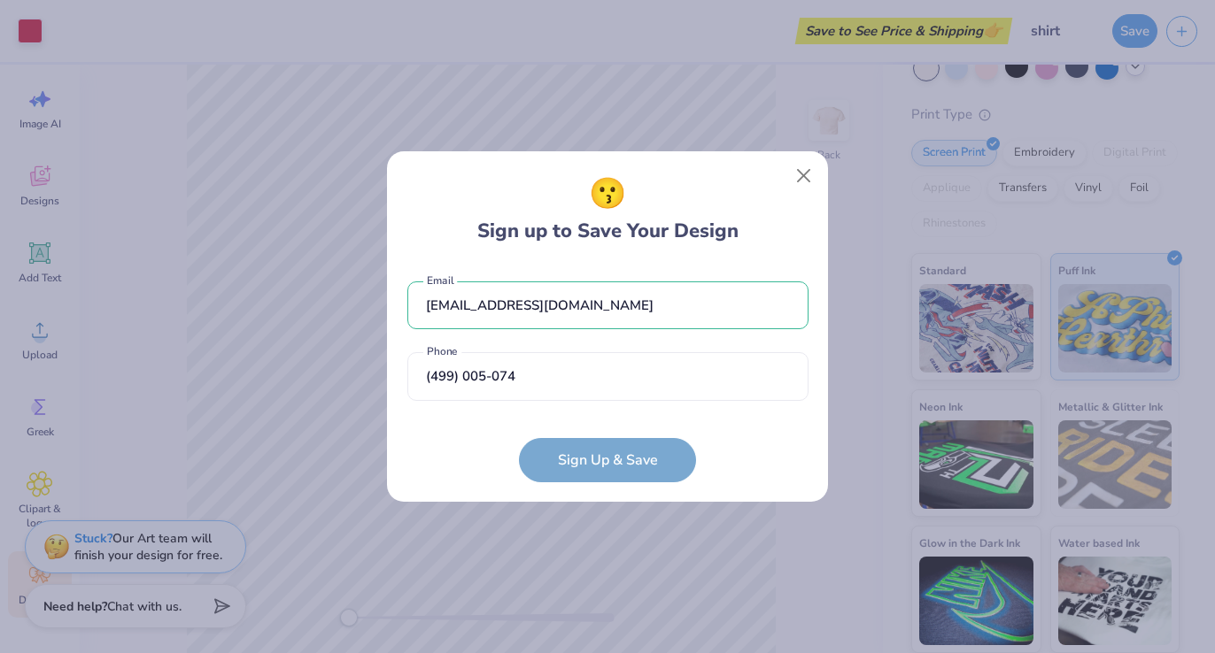
click at [575, 451] on form "taylahballestrin1@outlook.com Email (499) 005-074 Phone must match the followin…" at bounding box center [607, 373] width 401 height 219
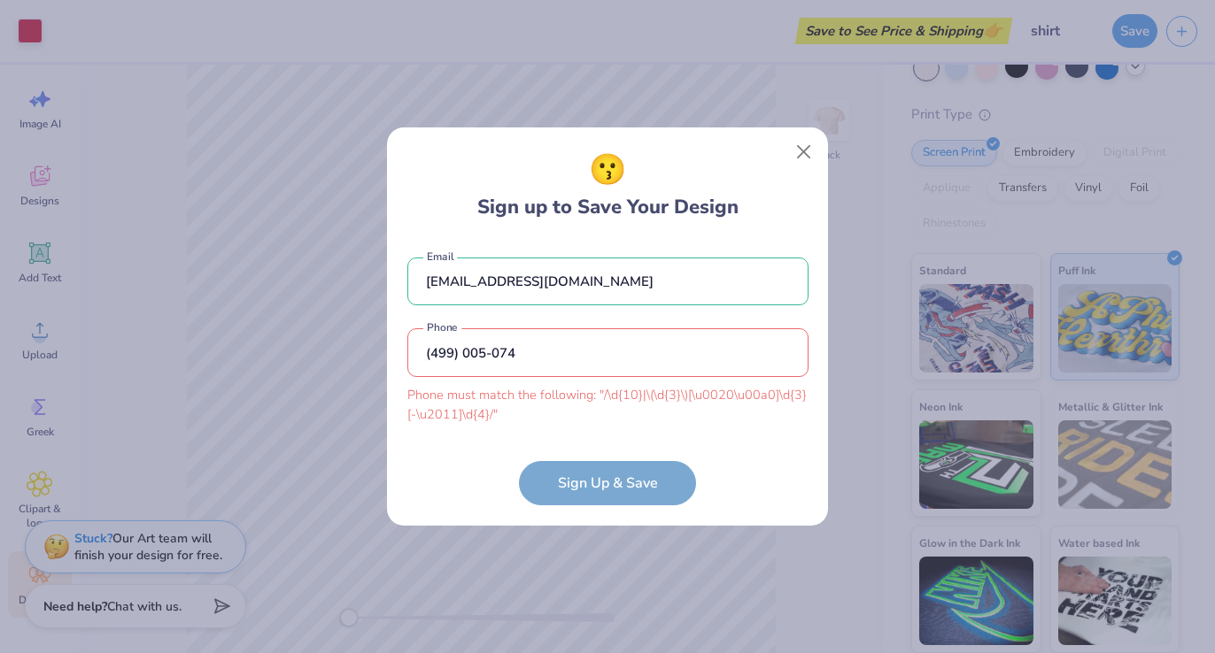
click at [582, 475] on form "taylahballestrin1@outlook.com Email (499) 005-074 Phone must match the followin…" at bounding box center [607, 373] width 401 height 266
click at [423, 353] on input "(499) 005-074" at bounding box center [607, 352] width 401 height 49
type input "4"
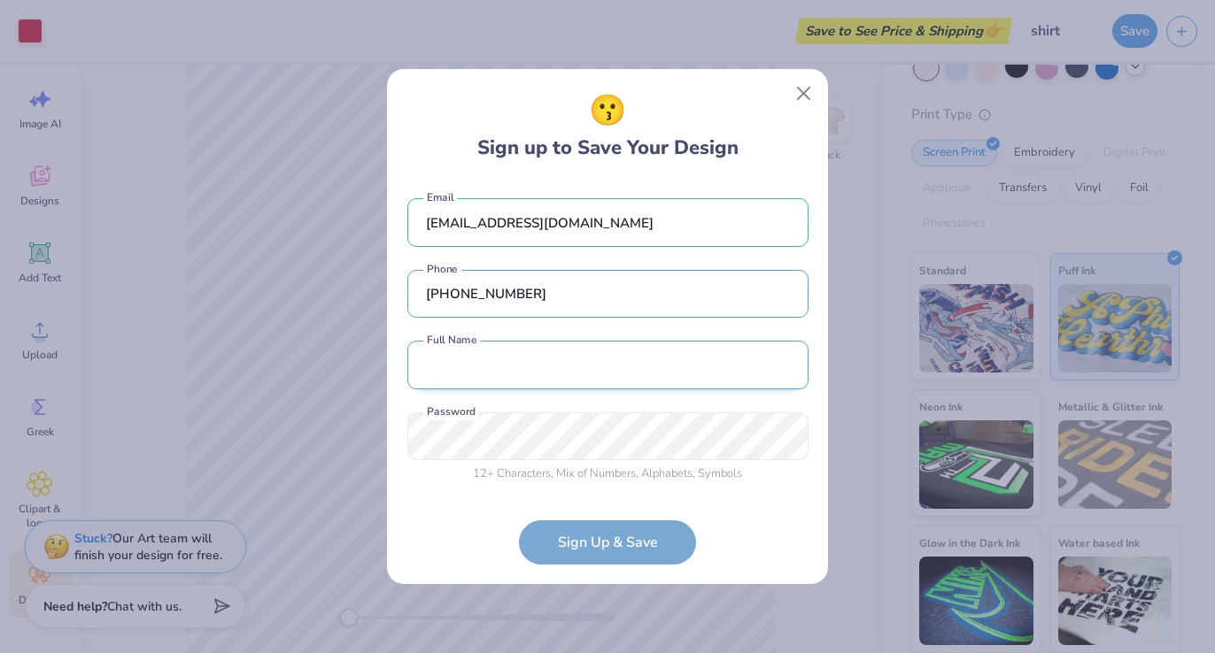
type input "(614) 900-5074"
type input "Taylah Ballestrin"
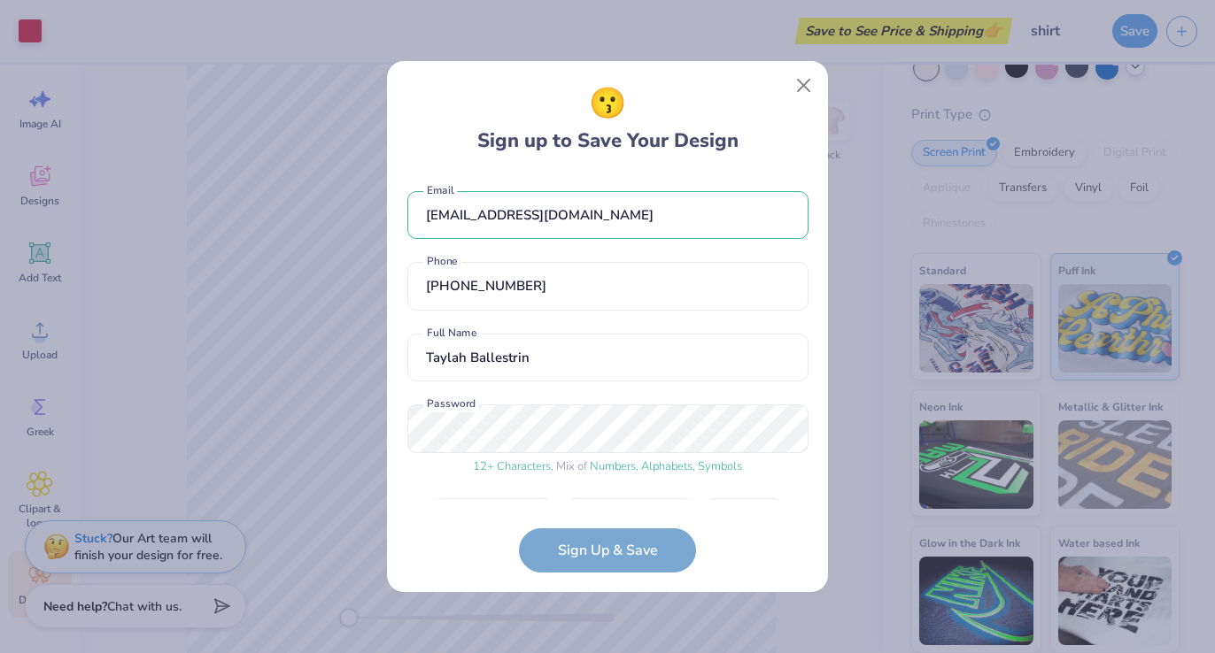
scroll to position [51, 0]
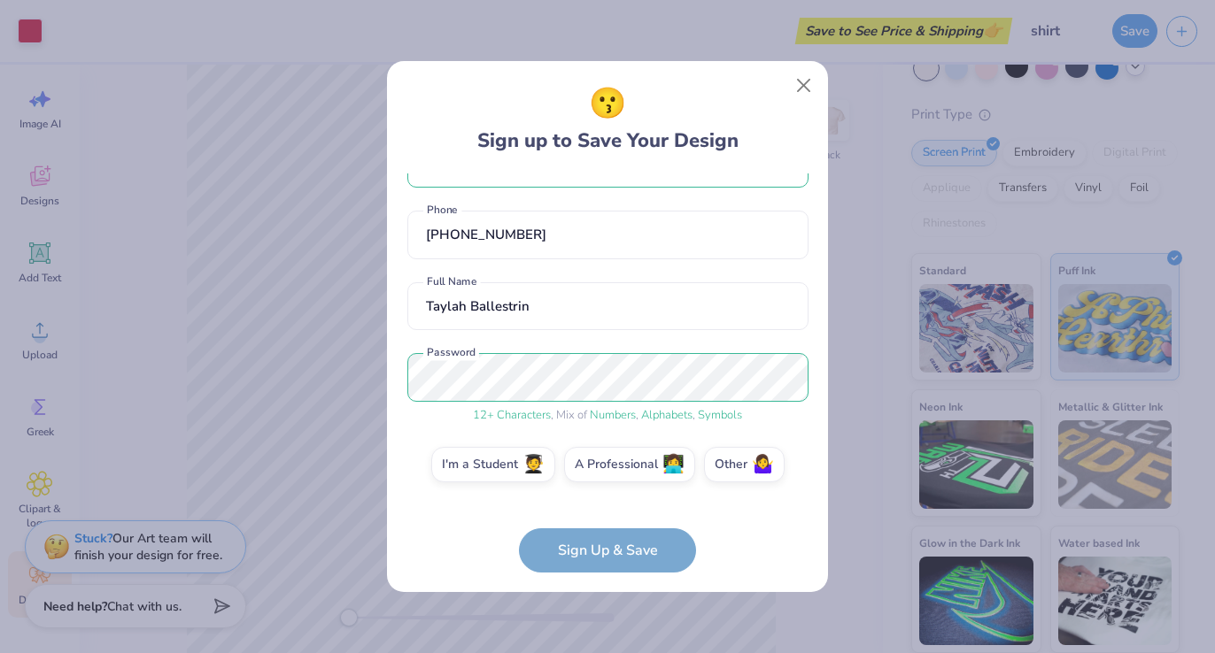
click at [637, 440] on div "taylahballestrin1@outlook.com Email (614) 900-5074 Phone Taylah Ballestrin Full…" at bounding box center [607, 337] width 401 height 327
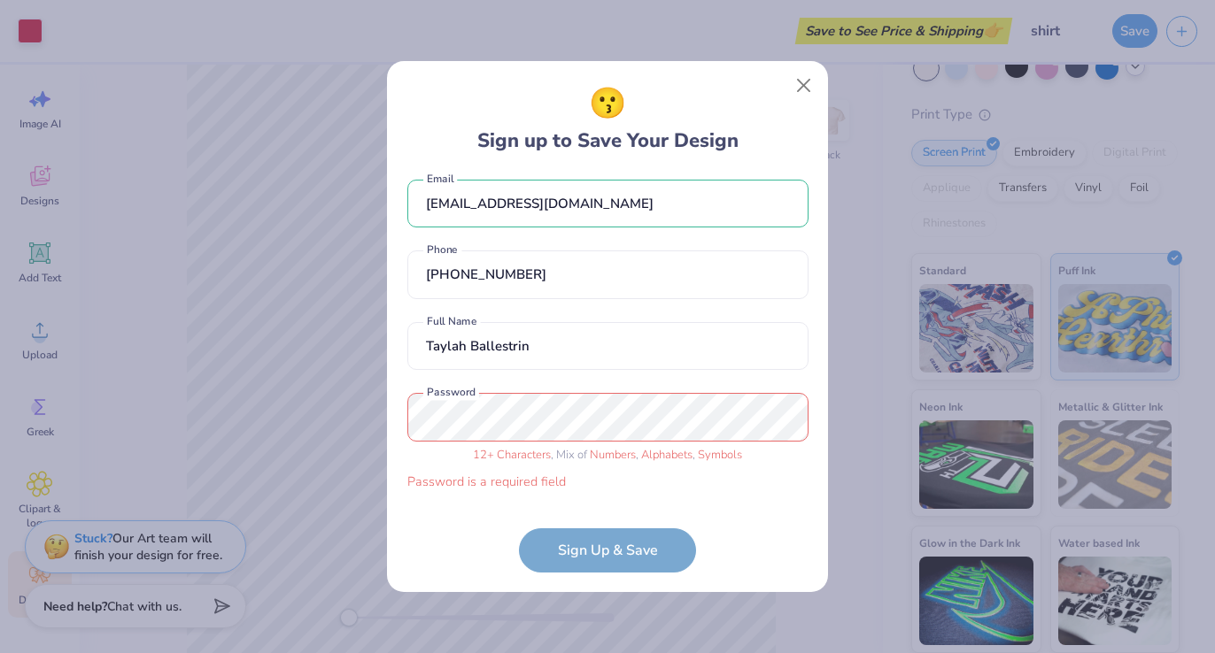
scroll to position [0, 0]
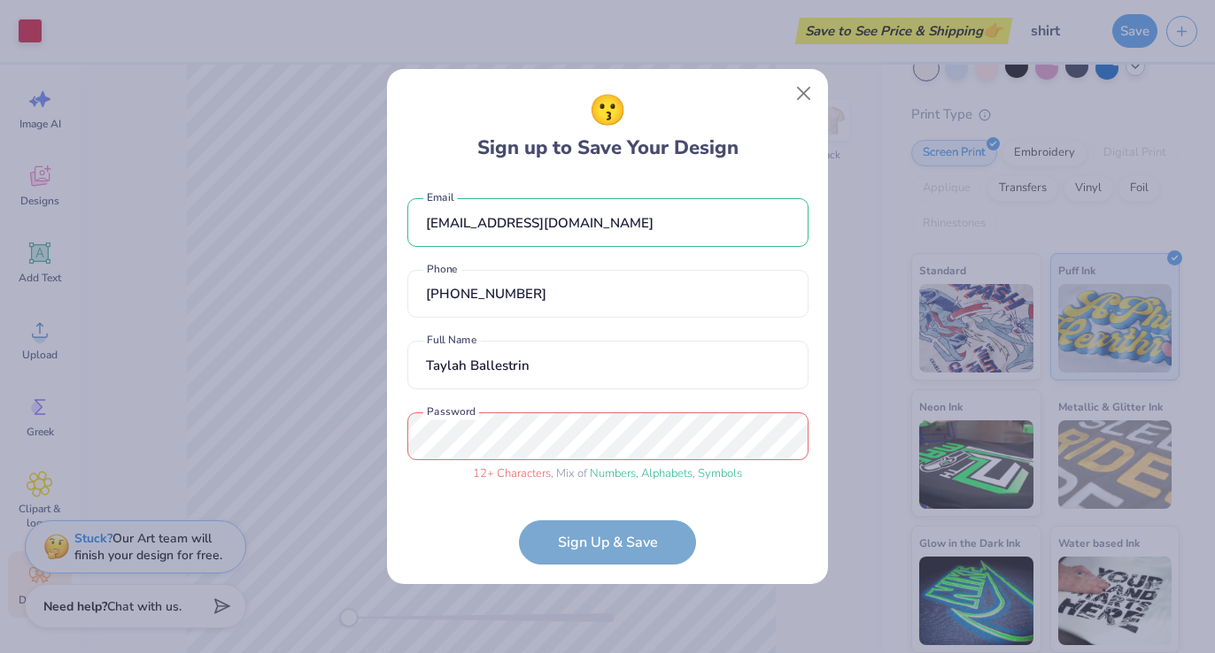
click at [390, 434] on div "😗 Sign up to Save Your Design taylahballestrin1@outlook.com Email (614) 900-507…" at bounding box center [607, 327] width 441 height 516
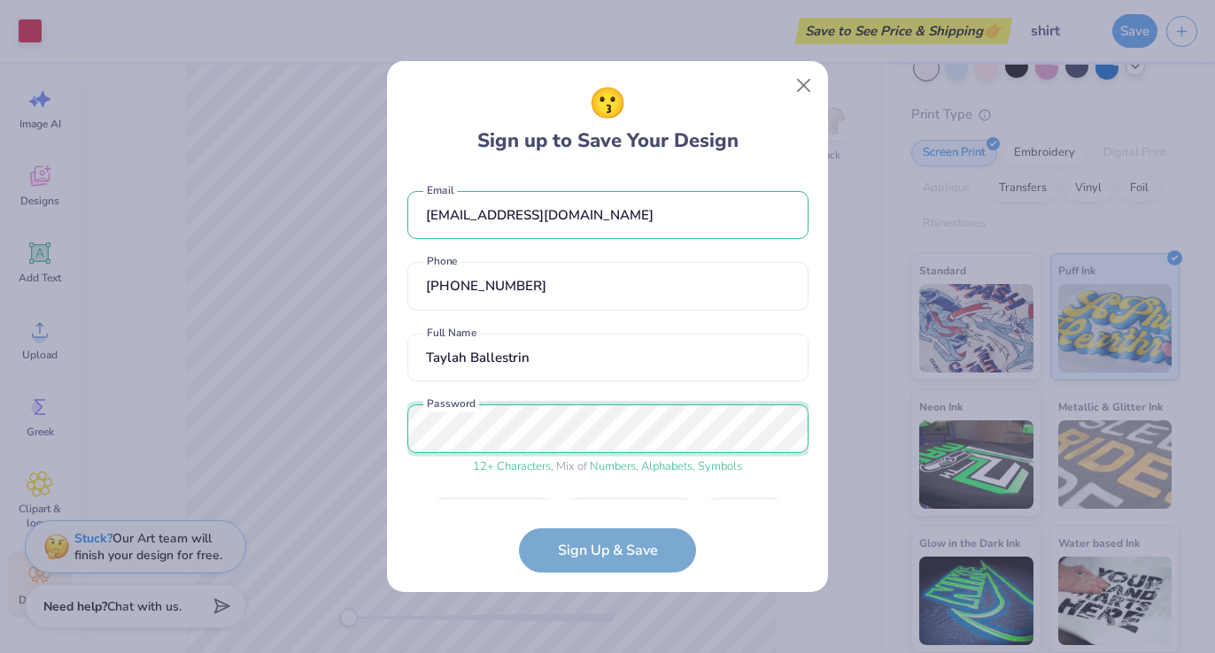
scroll to position [51, 0]
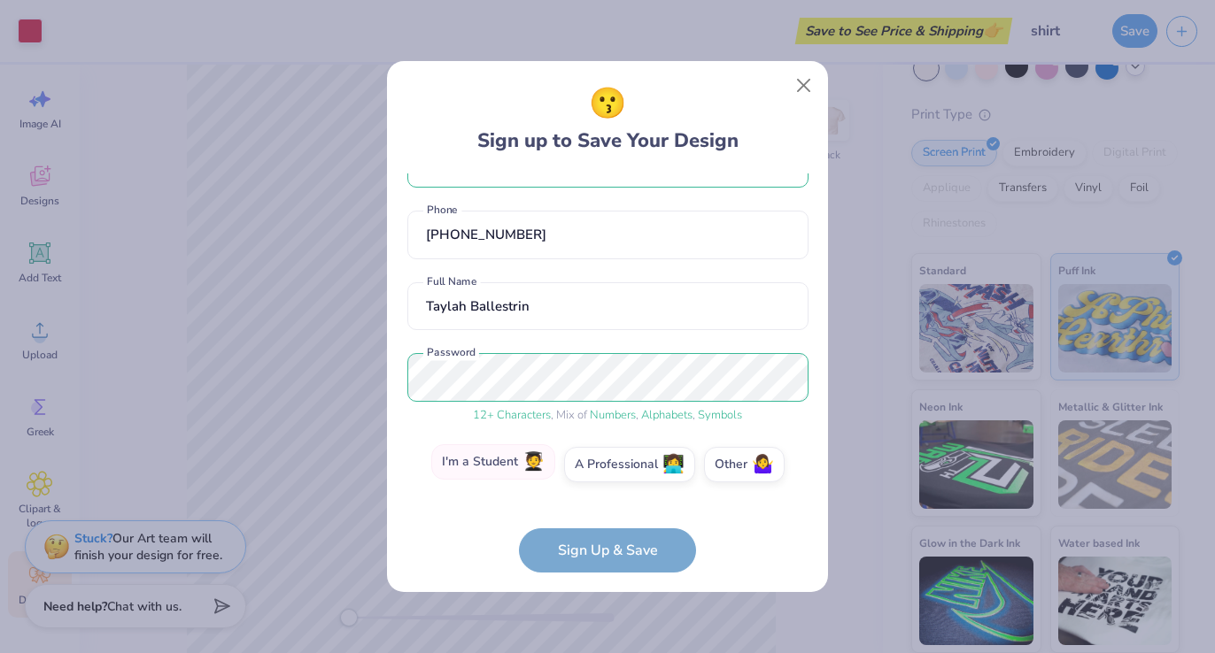
click at [520, 475] on label "I'm a Student 🧑‍🎓" at bounding box center [493, 461] width 124 height 35
click at [602, 515] on input "I'm a Student 🧑‍🎓" at bounding box center [608, 521] width 12 height 12
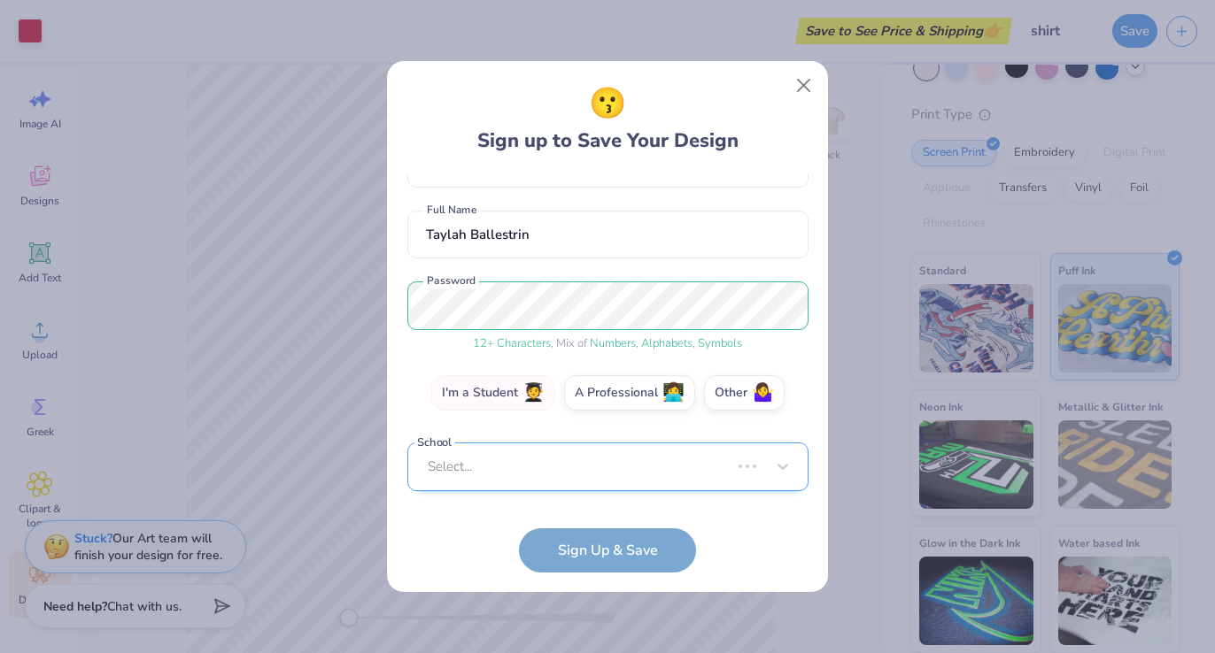
scroll to position [113, 0]
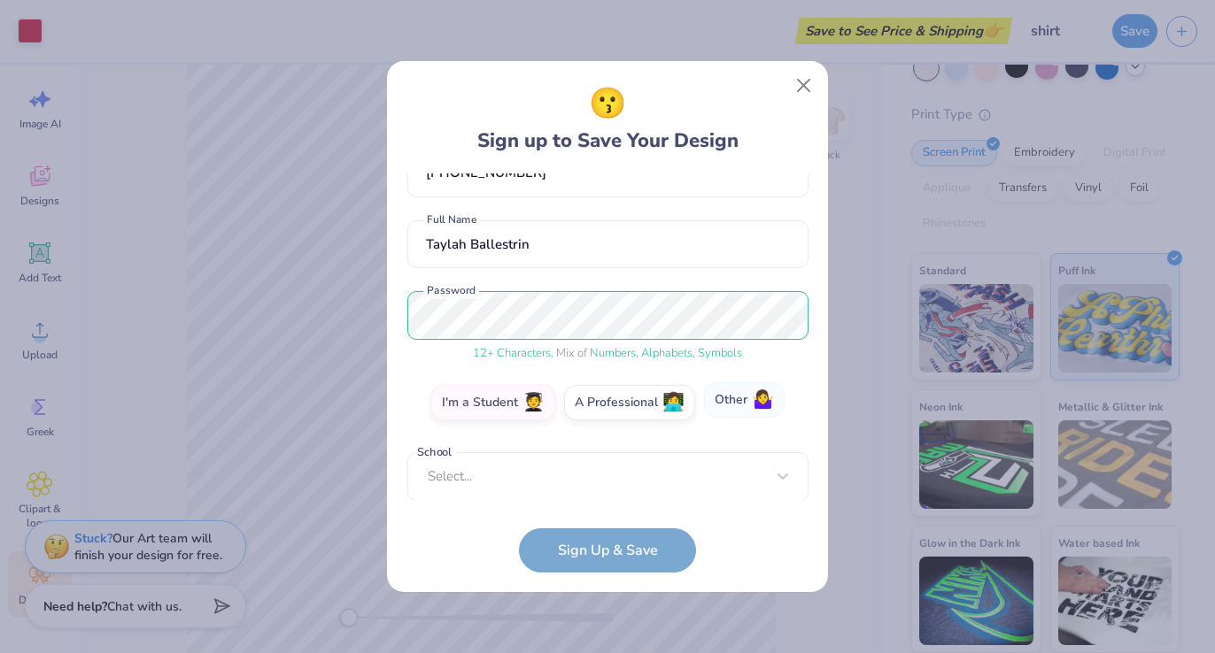
click at [747, 395] on label "Other 🤷‍♀️" at bounding box center [744, 399] width 81 height 35
click at [613, 515] on input "Other 🤷‍♀️" at bounding box center [608, 521] width 12 height 12
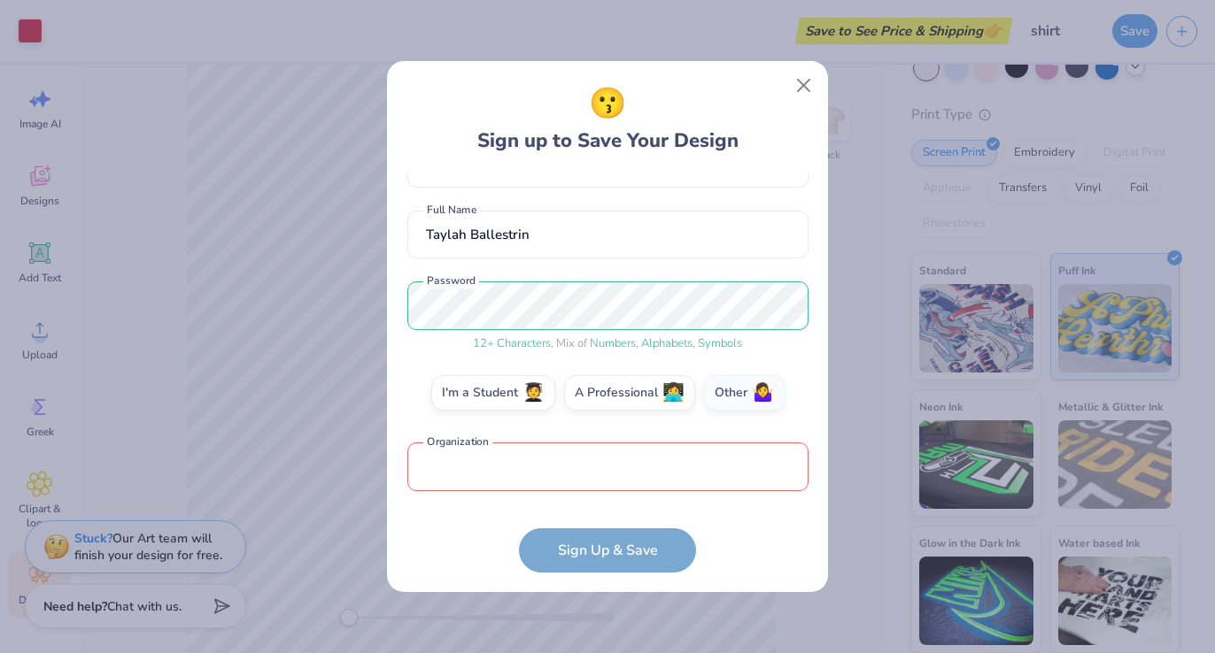
click at [638, 553] on form "taylahballestrin1@outlook.com Email (614) 900-5074 Phone Taylah Ballestrin Full…" at bounding box center [607, 373] width 401 height 399
click at [525, 402] on label "I'm a Student 🧑‍🎓" at bounding box center [493, 390] width 124 height 35
click at [602, 515] on input "I'm a Student 🧑‍🎓" at bounding box center [608, 521] width 12 height 12
click at [524, 476] on div "Select..." at bounding box center [607, 467] width 401 height 49
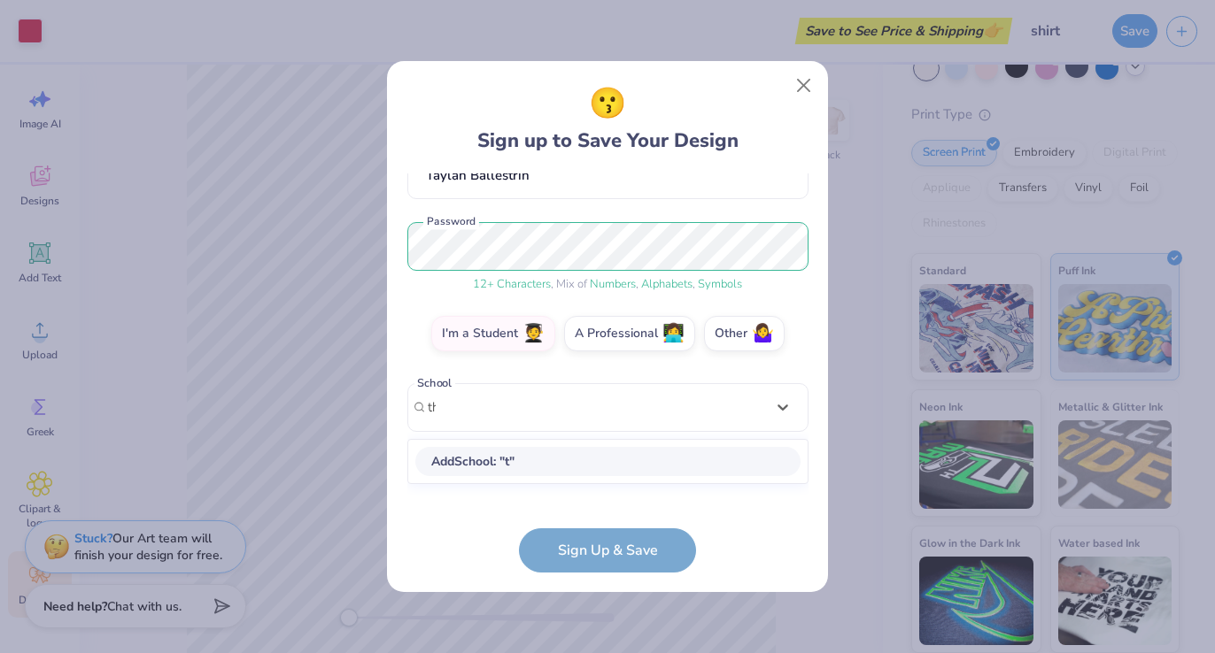
scroll to position [182, 0]
type input "the university of adelaide"
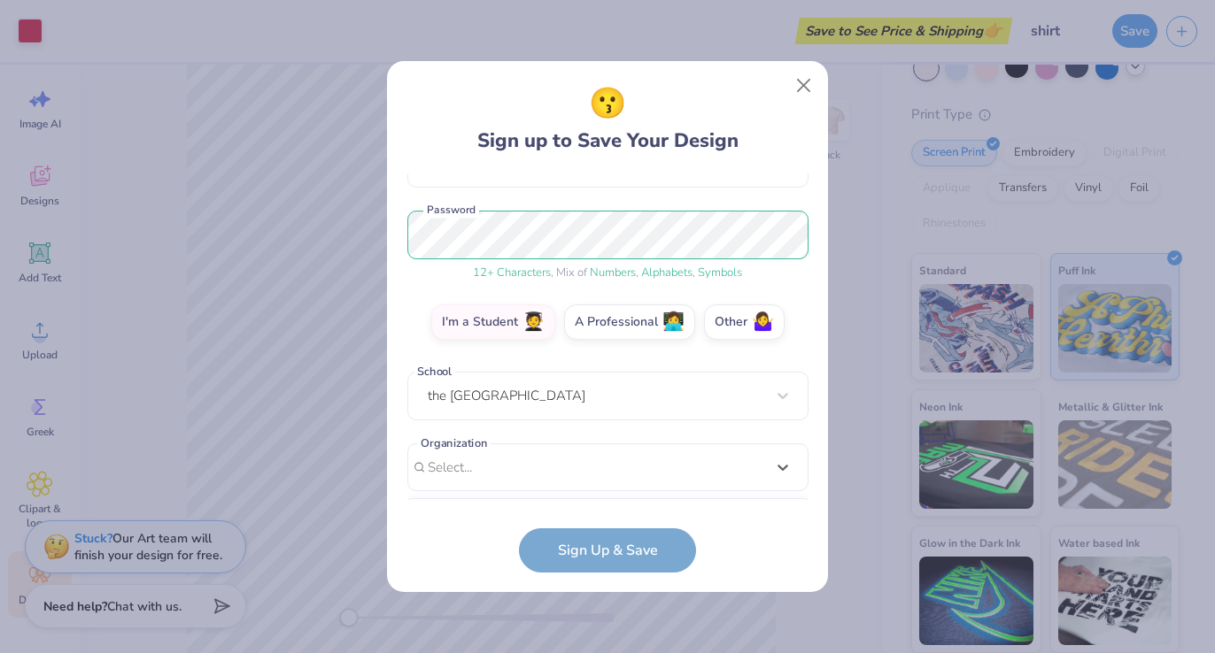
click at [527, 458] on div "option focused, 8 of 15. 15 results available. Use Up and Down to choose option…" at bounding box center [607, 604] width 401 height 323
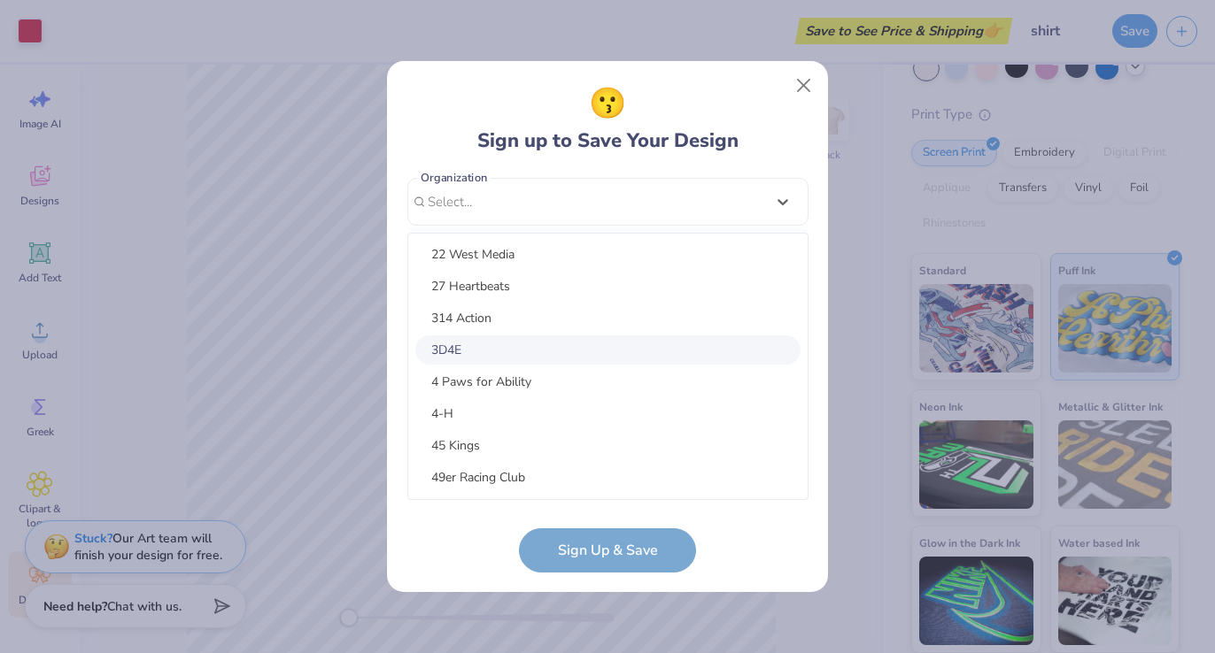
scroll to position [224, 0]
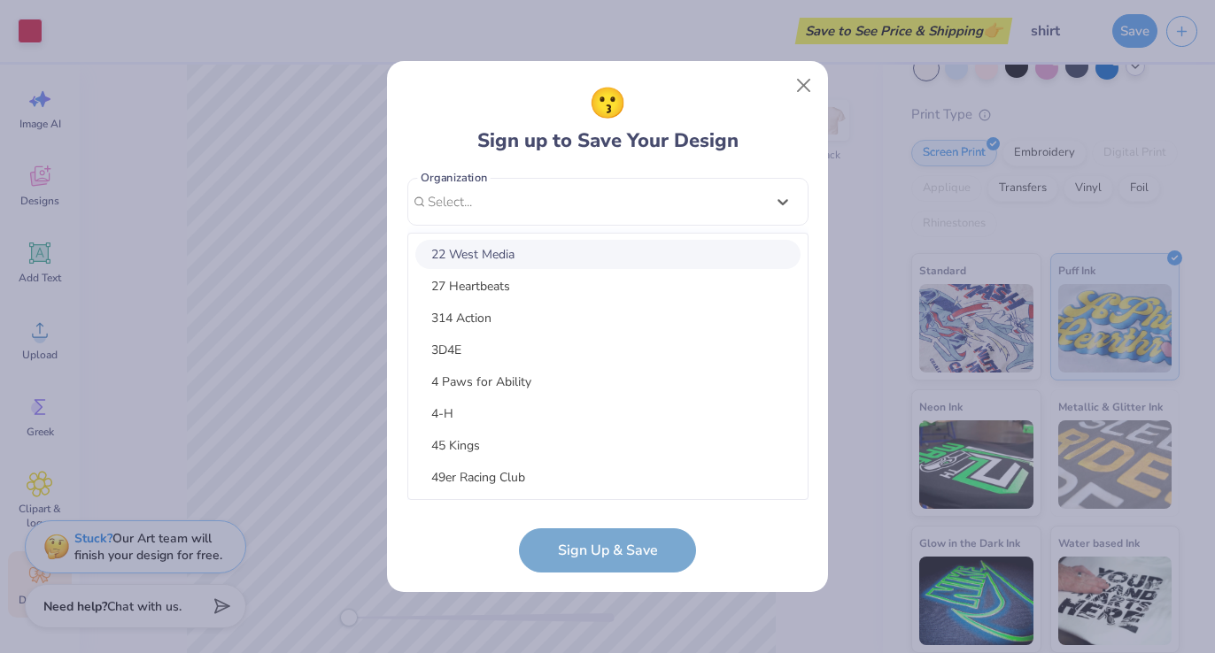
click at [592, 209] on div "taylahballestrin1@outlook.com Email (614) 900-5074 Phone Taylah Ballestrin Full…" at bounding box center [607, 337] width 401 height 327
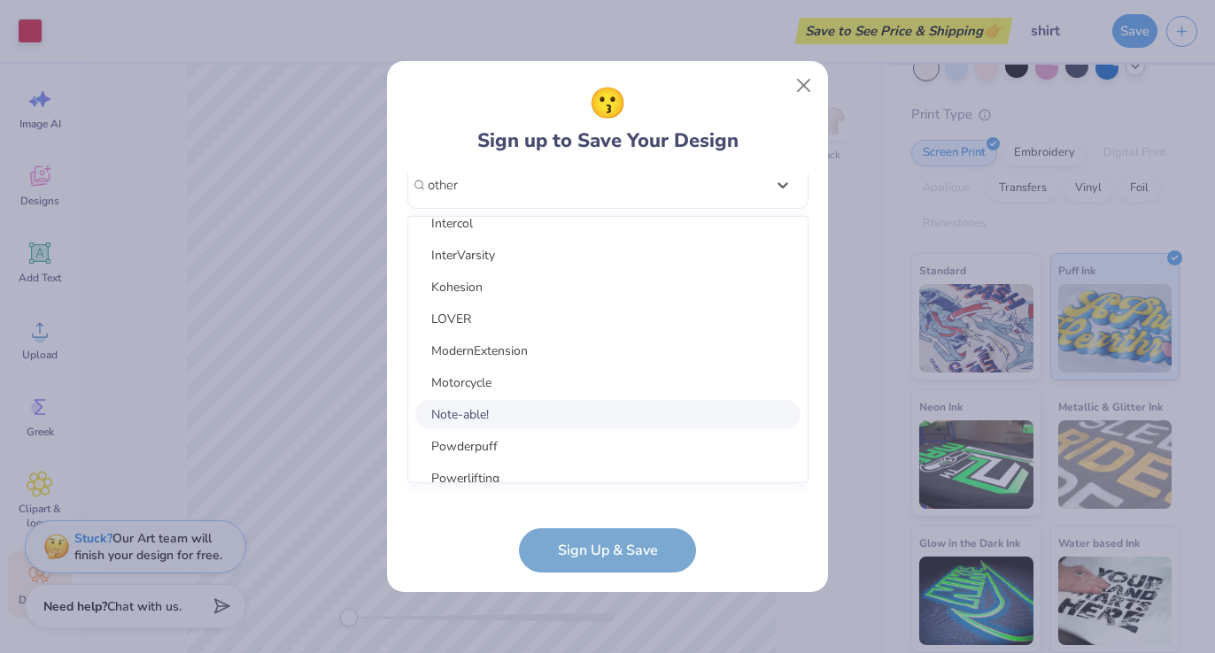
scroll to position [1690, 0]
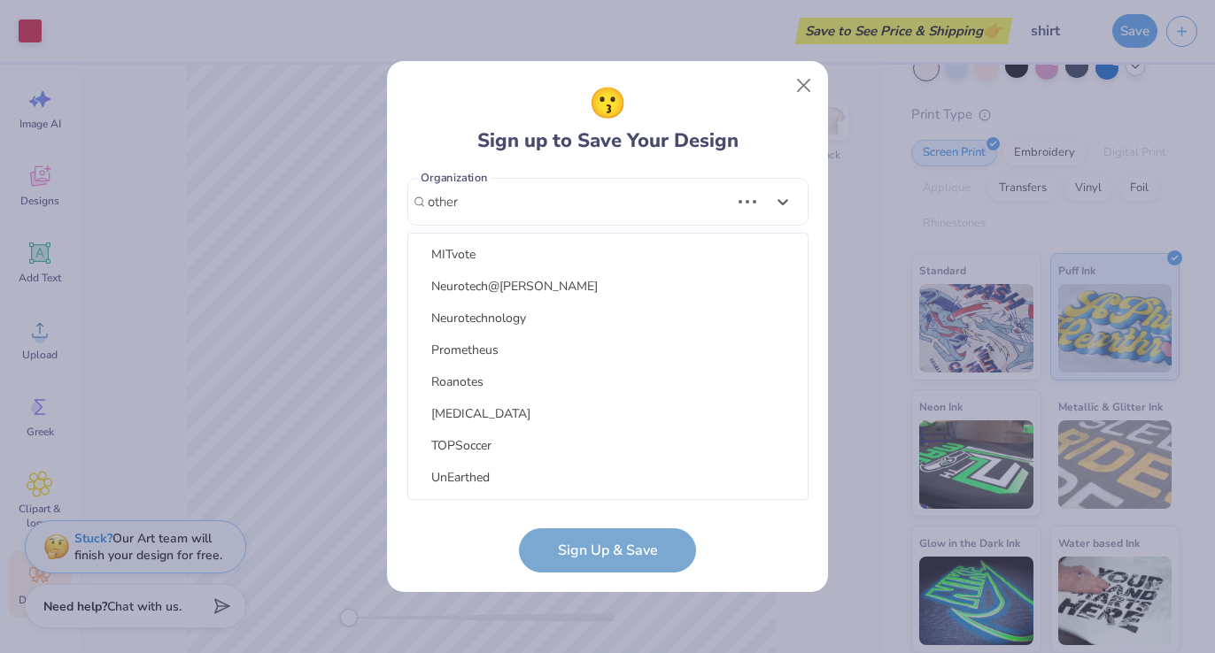
click at [668, 489] on div "Brotherhood Big Brother Brotherhood of Aggie Mentors Brothers of Nubian Descent…" at bounding box center [607, 367] width 399 height 266
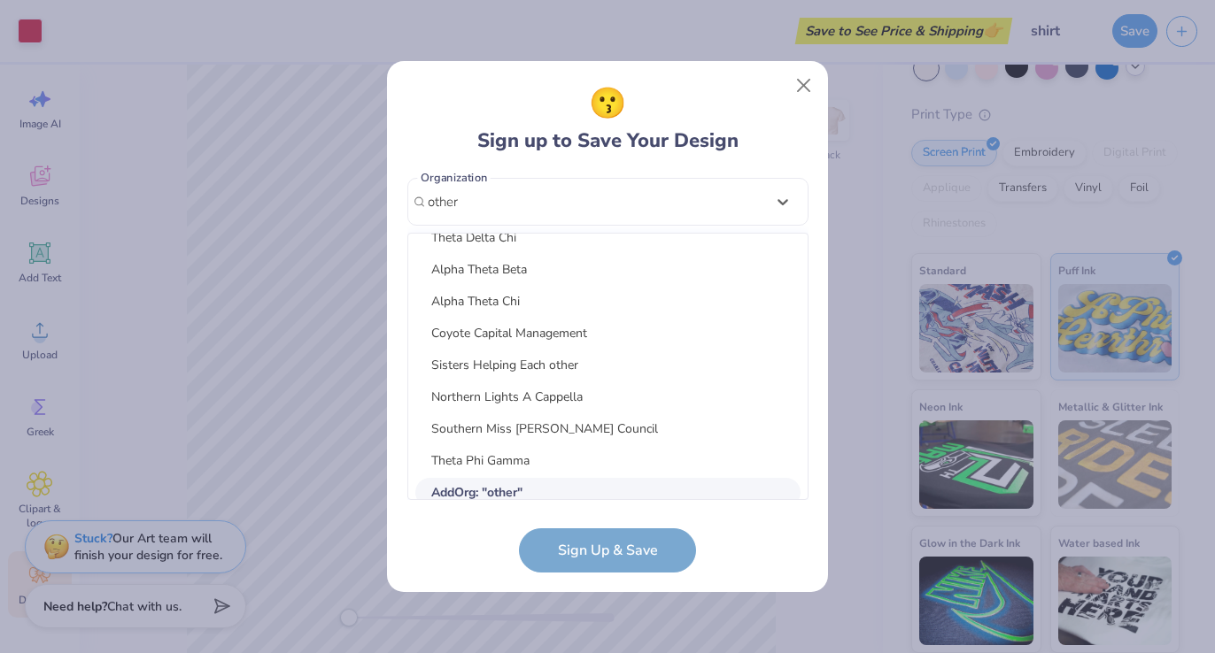
click at [664, 490] on div "Add Org : " other "" at bounding box center [607, 492] width 385 height 29
type input "other"
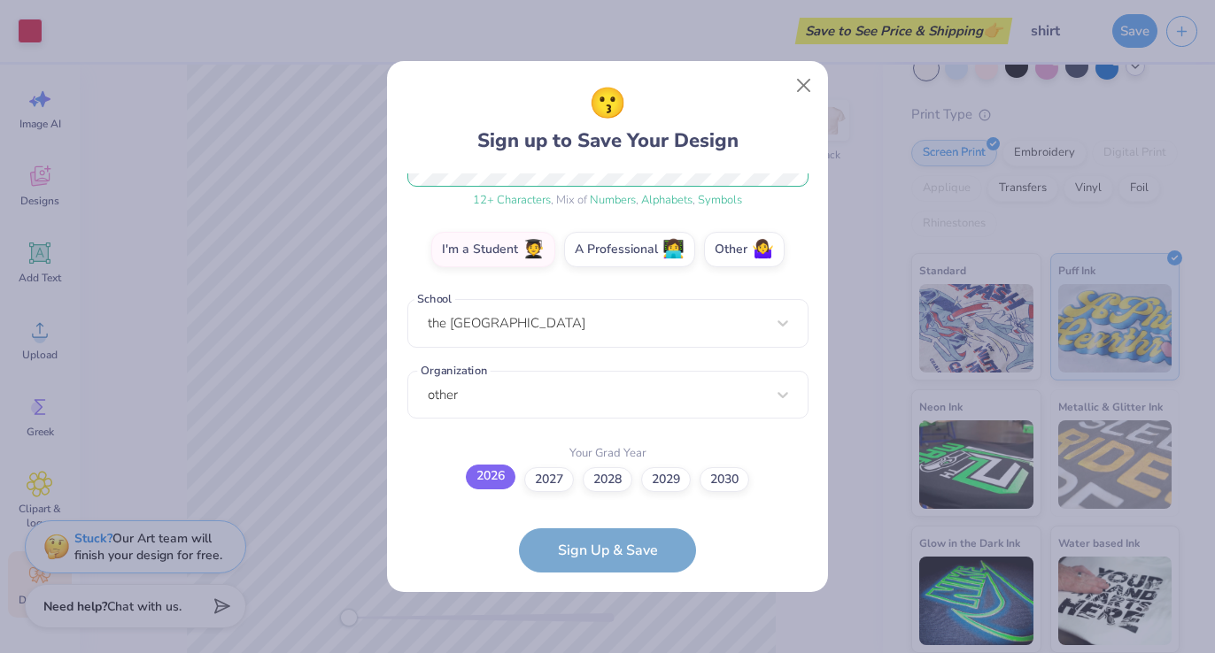
click at [497, 481] on label "2026" at bounding box center [491, 477] width 50 height 25
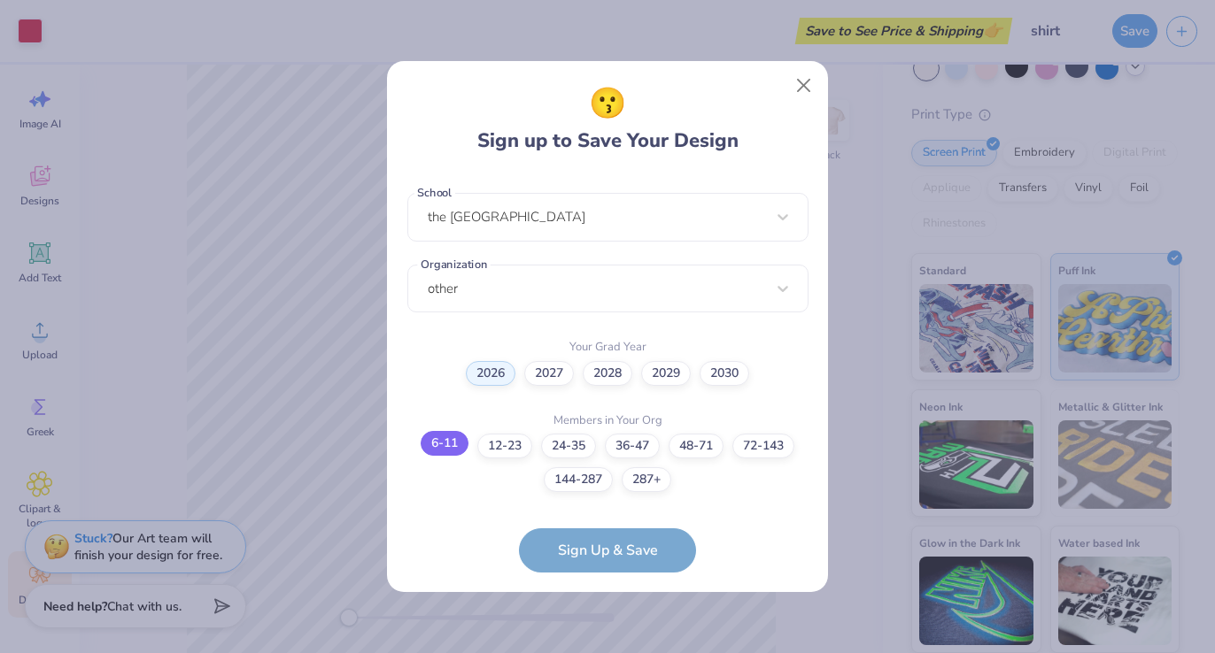
click at [443, 446] on label "6-11" at bounding box center [444, 443] width 48 height 25
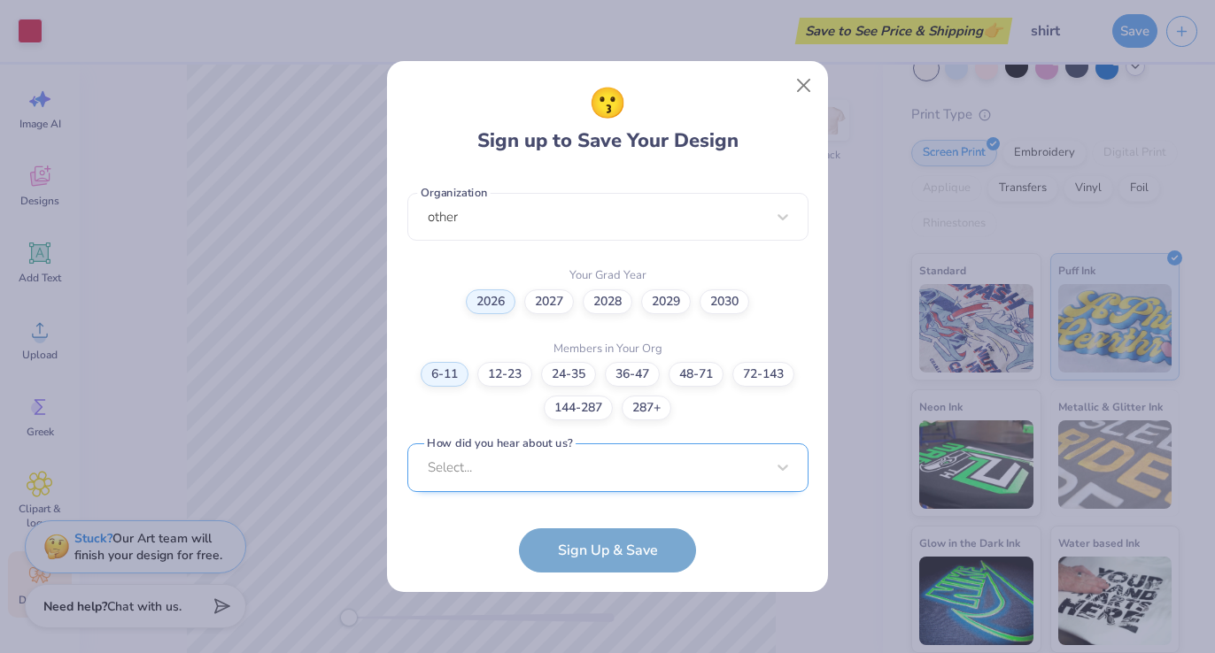
click at [595, 459] on div "Select..." at bounding box center [607, 467] width 401 height 49
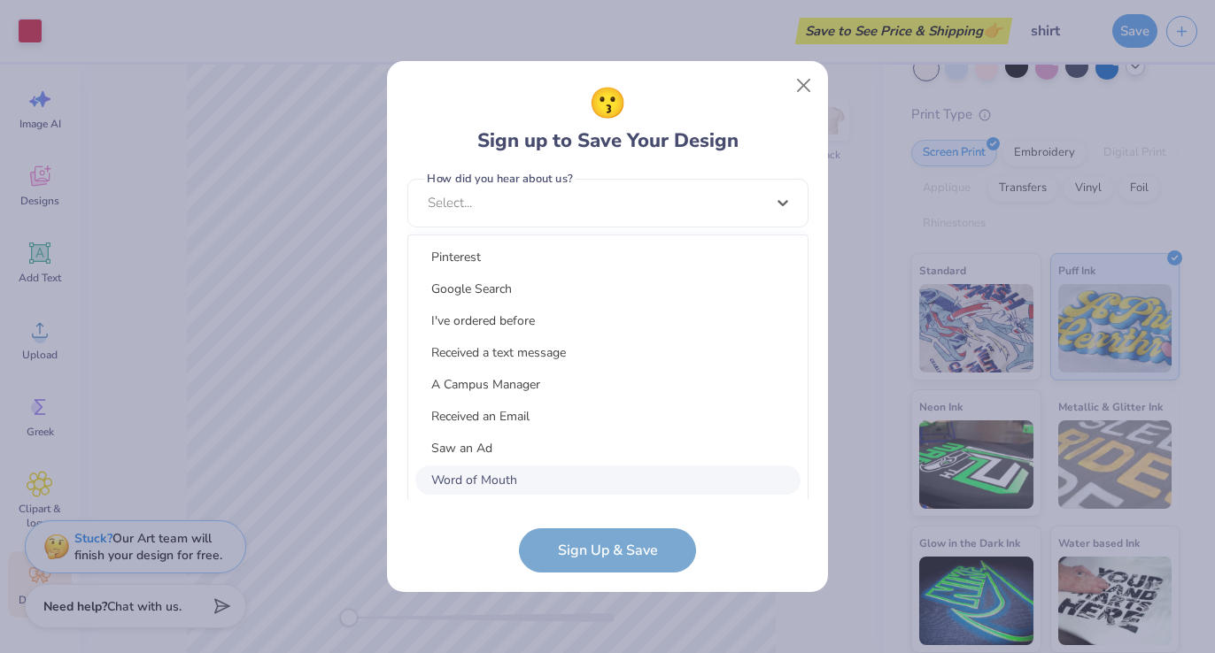
click at [590, 476] on div "Word of Mouth" at bounding box center [607, 480] width 385 height 29
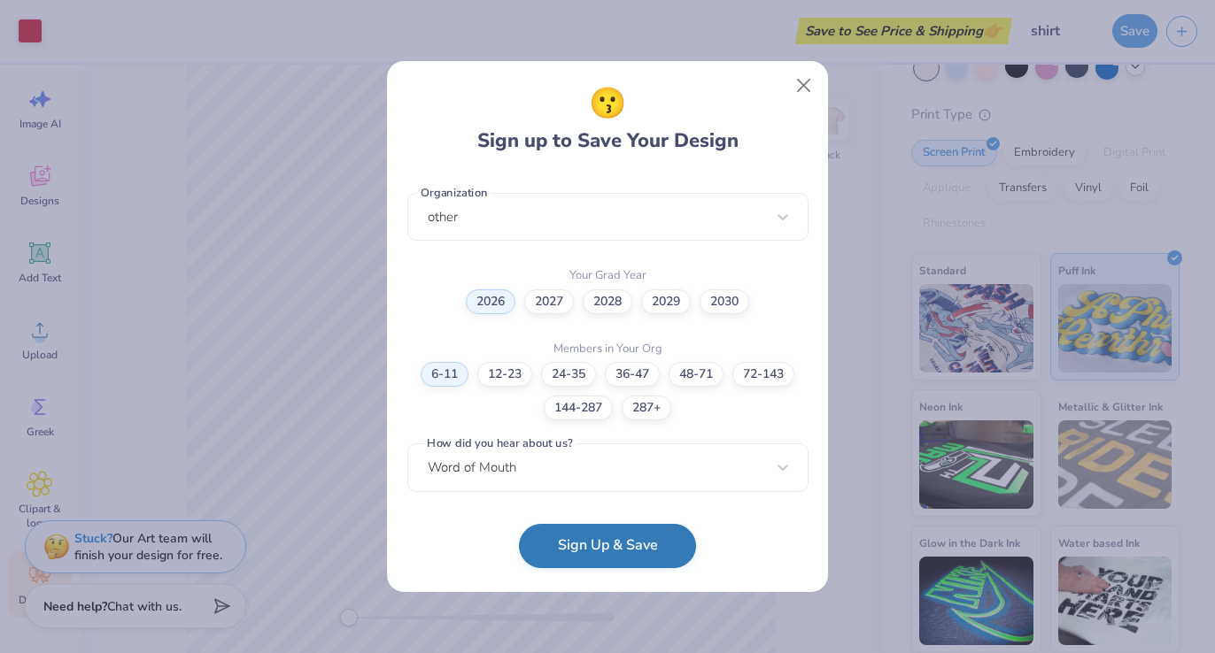
click at [596, 564] on button "Sign Up & Save" at bounding box center [607, 546] width 177 height 44
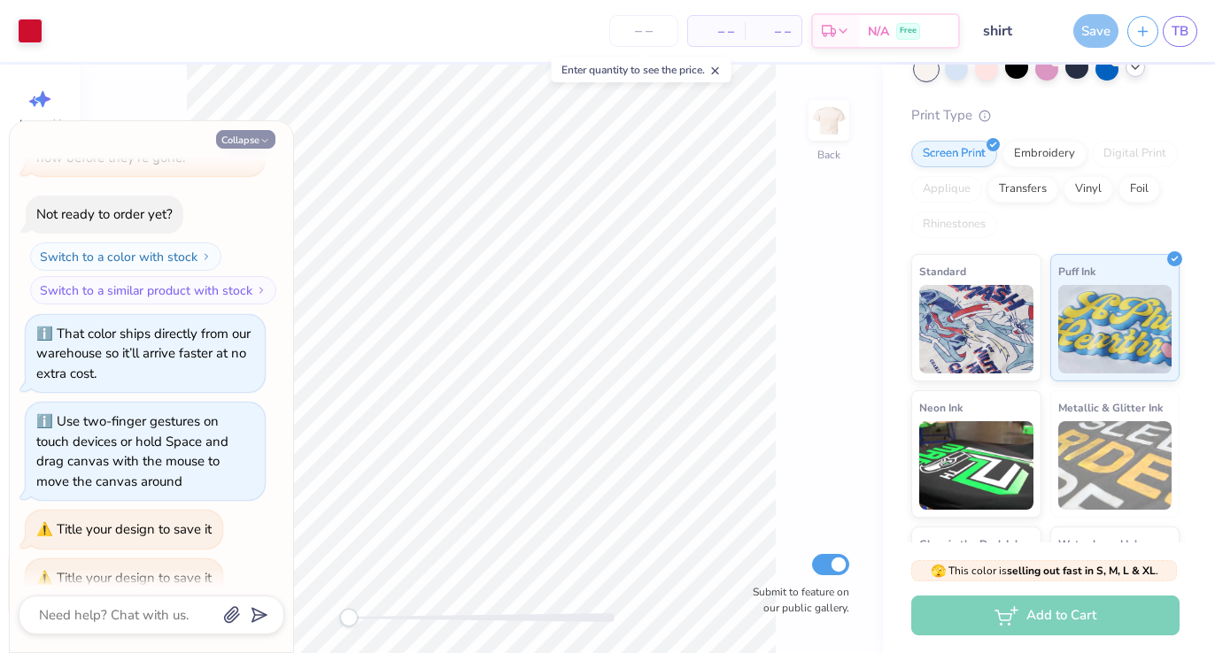
click at [254, 141] on button "Collapse" at bounding box center [245, 139] width 59 height 19
type textarea "x"
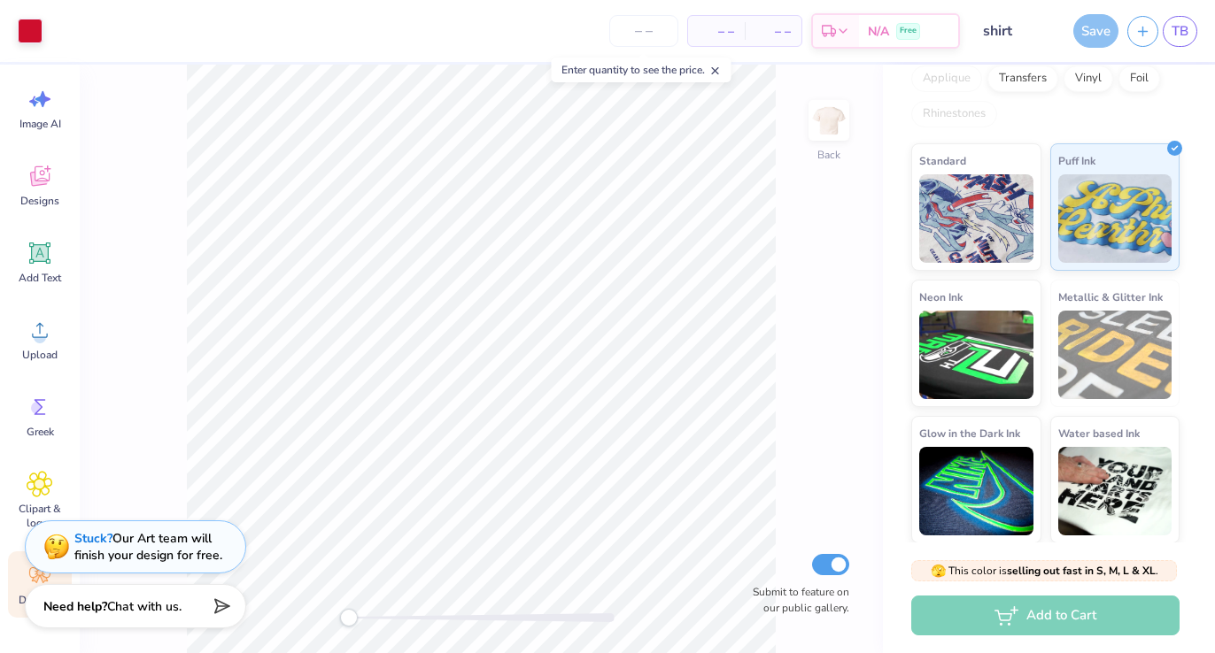
click at [734, 40] on div "– – Per Item" at bounding box center [716, 31] width 57 height 30
click at [727, 34] on span "– –" at bounding box center [715, 31] width 35 height 19
click at [653, 36] on input "number" at bounding box center [643, 31] width 69 height 32
type input "50"
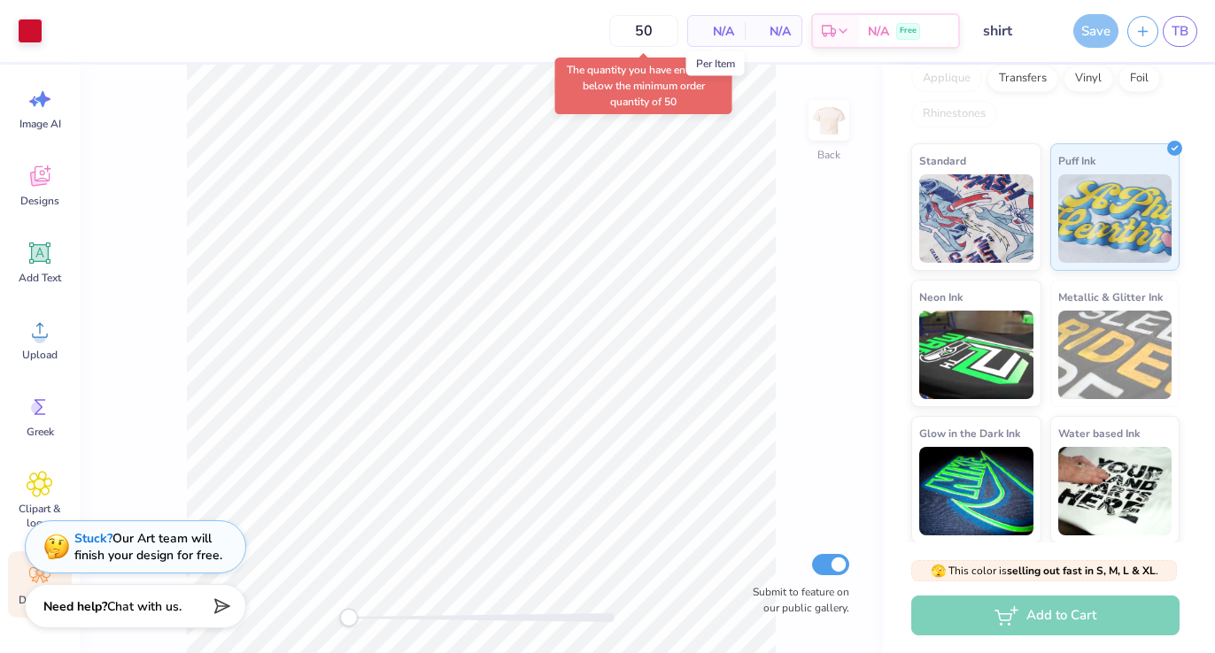
click at [733, 30] on span "N/A" at bounding box center [715, 31] width 35 height 19
click at [741, 27] on span "$1,425.50" at bounding box center [717, 31] width 55 height 19
